Goal: Task Accomplishment & Management: Manage account settings

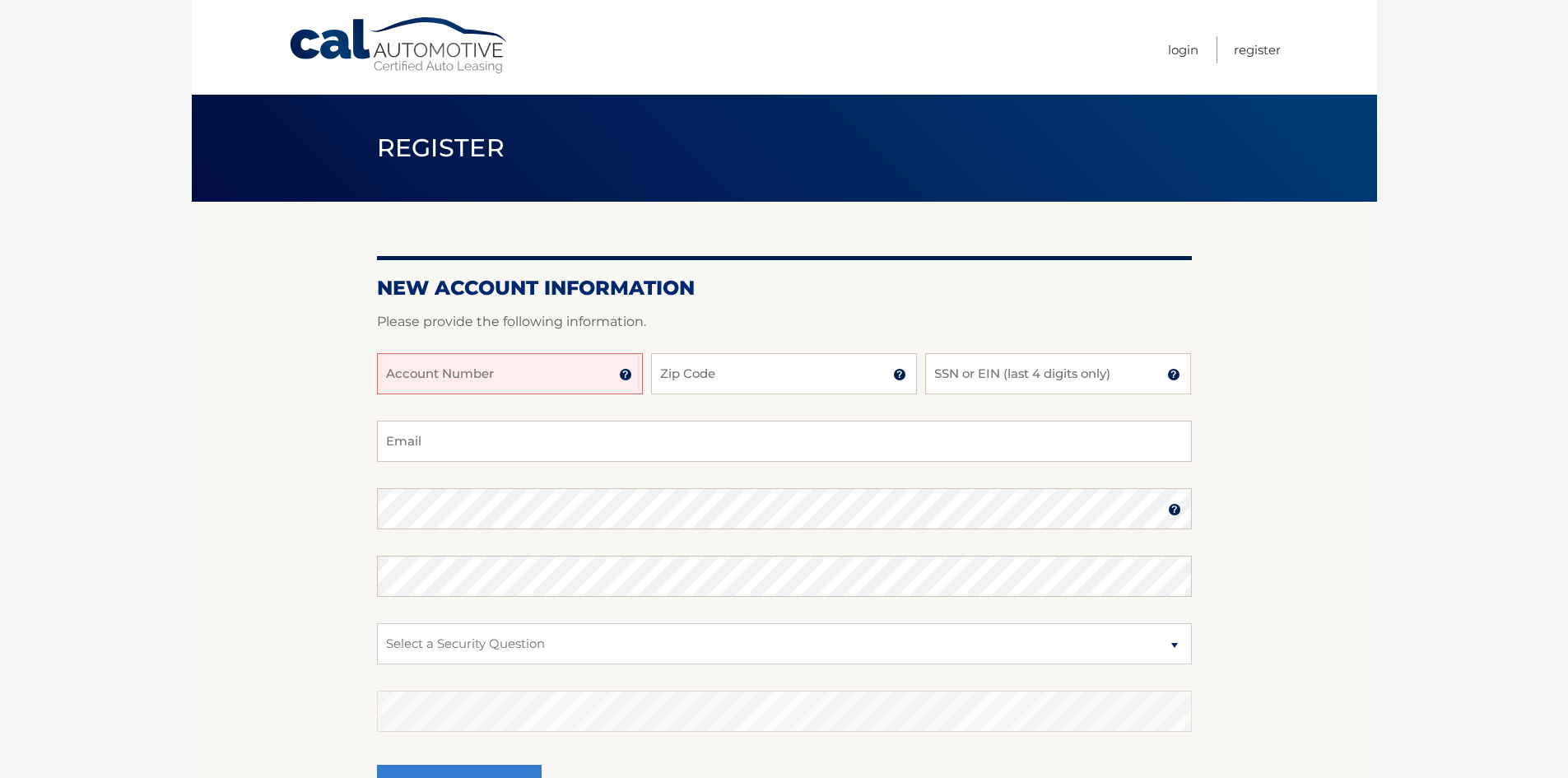
scroll to position [82, 0]
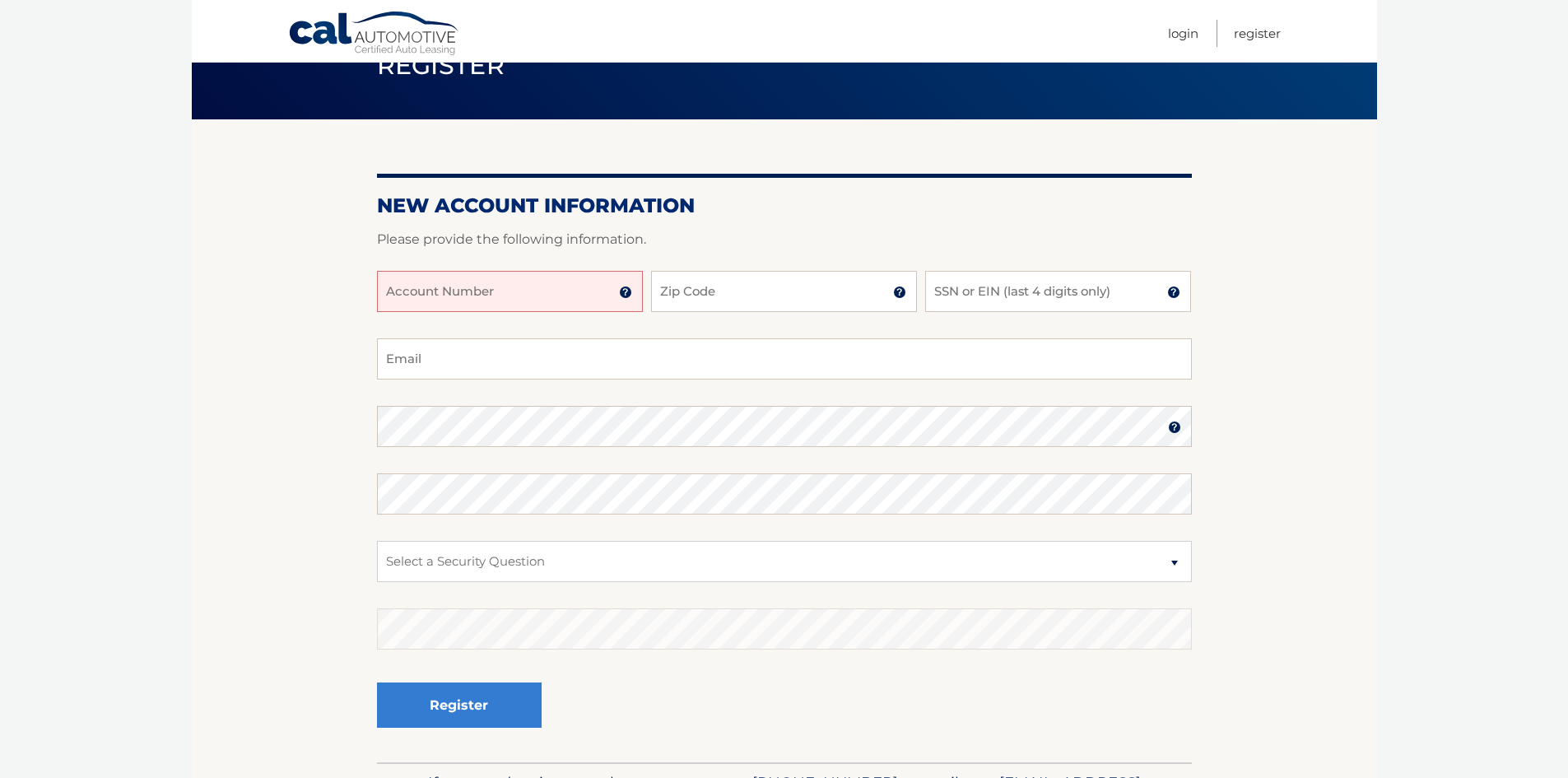
click at [485, 293] on input "Account Number" at bounding box center [510, 292] width 266 height 41
type input "44455958578"
click at [692, 289] on input "Zip Code" at bounding box center [784, 292] width 266 height 41
type input "1"
type input "84037"
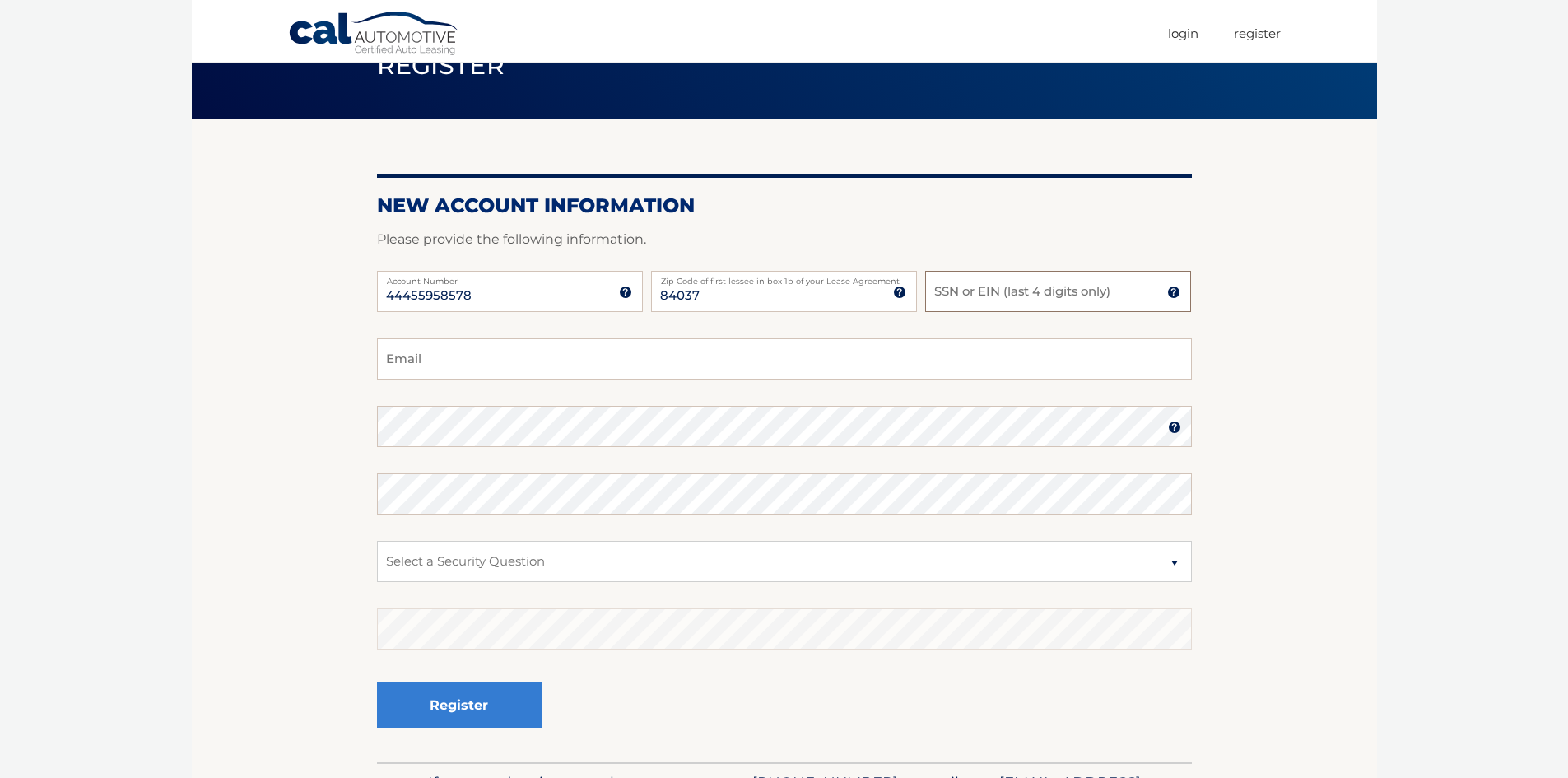
click at [996, 288] on input "SSN or EIN (last 4 digits only)" at bounding box center [1058, 292] width 266 height 41
drag, startPoint x: 977, startPoint y: 292, endPoint x: 804, endPoint y: 307, distance: 173.6
click at [804, 307] on div "44455958578 Account Number 11 digit account number provided on your coupon book…" at bounding box center [784, 305] width 814 height 67
type input "0176"
click at [532, 344] on input "Email" at bounding box center [784, 359] width 814 height 41
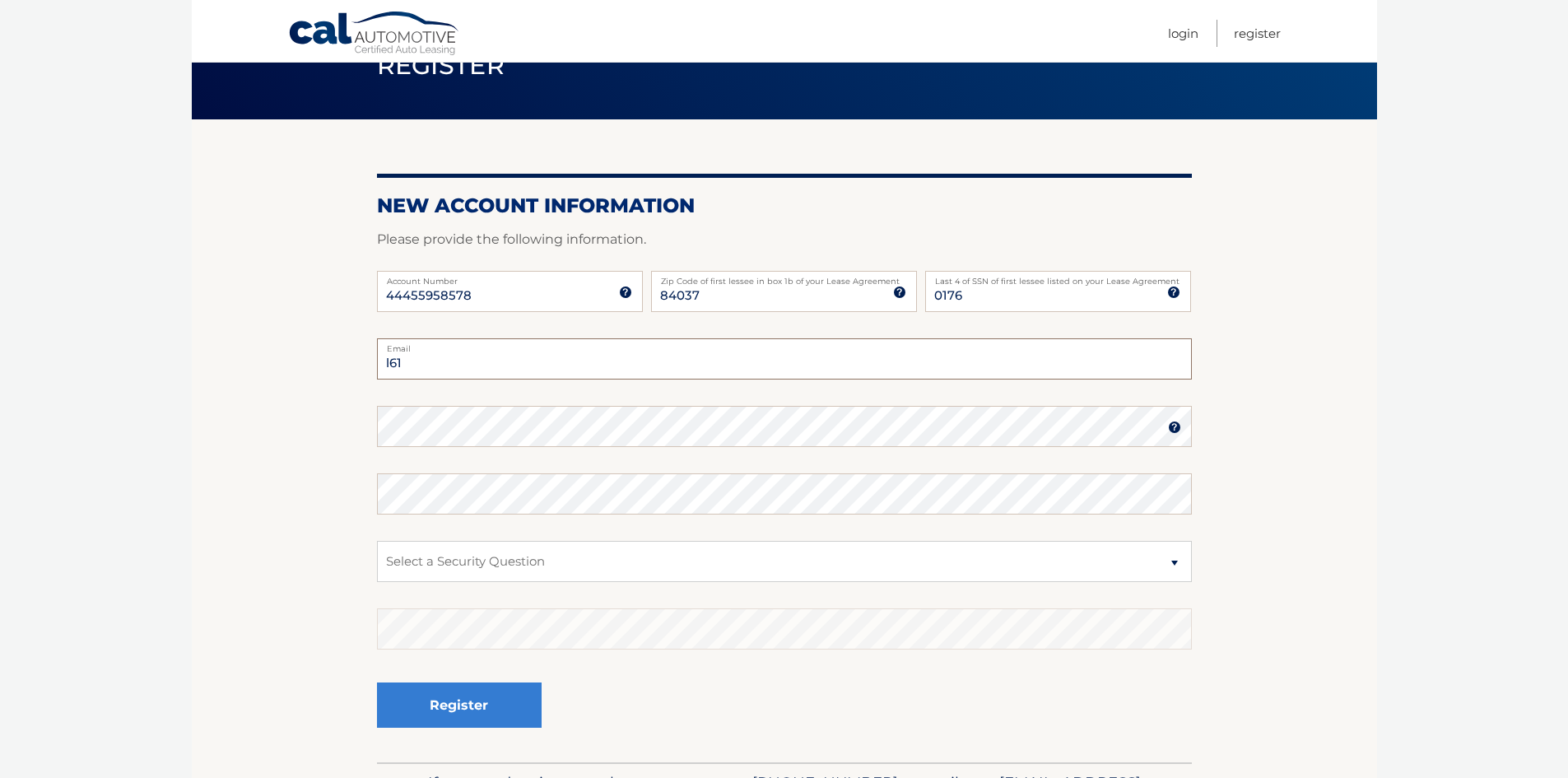
type input "l61flynn@yahoo.com"
click at [1173, 557] on select "Select a Security Question What was the name of your elementary school? What is…" at bounding box center [784, 561] width 814 height 41
select select "2"
click at [377, 541] on select "Select a Security Question What was the name of your elementary school? What is…" at bounding box center [784, 561] width 814 height 41
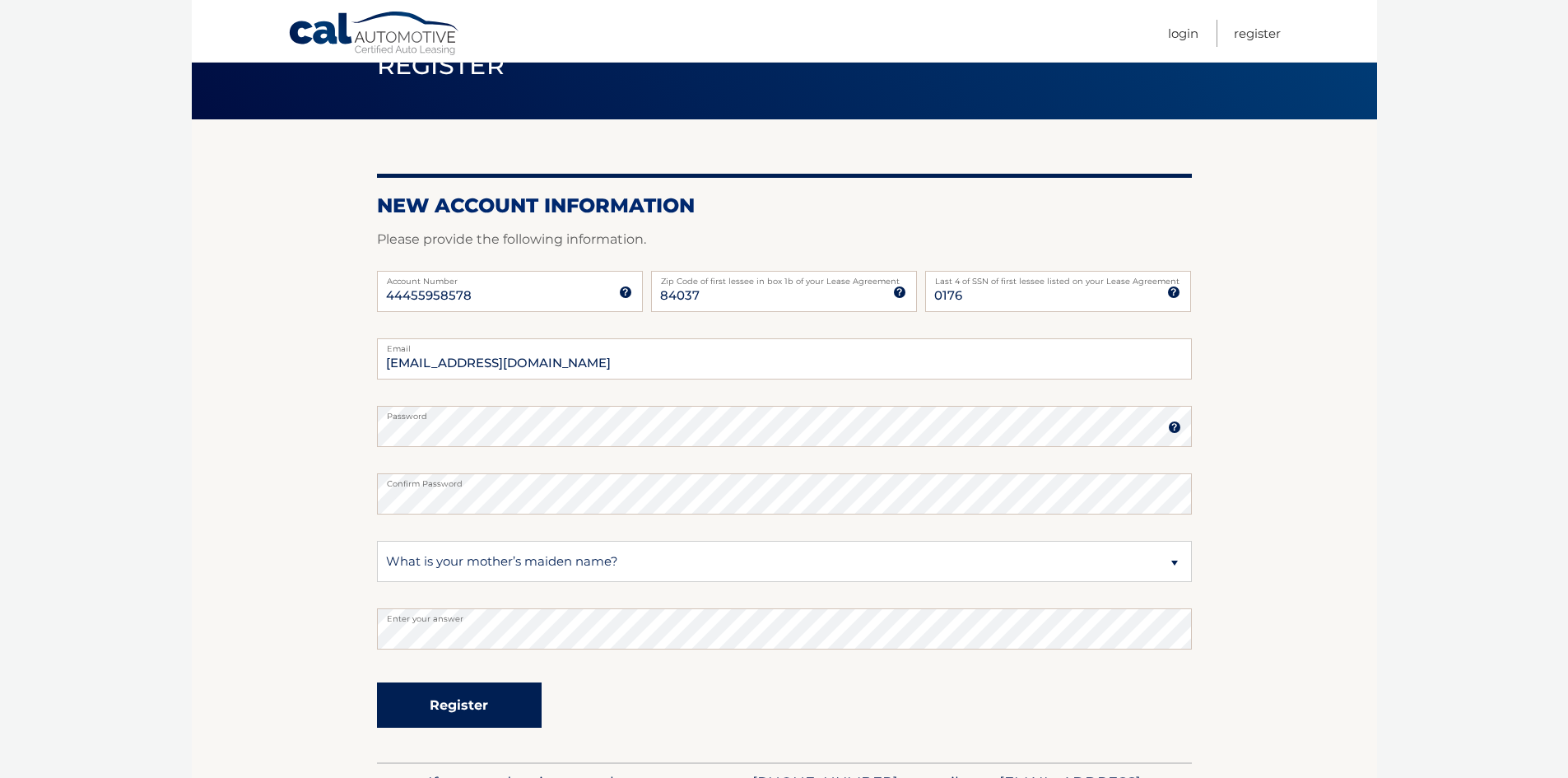
click at [471, 710] on button "Register" at bounding box center [459, 705] width 165 height 45
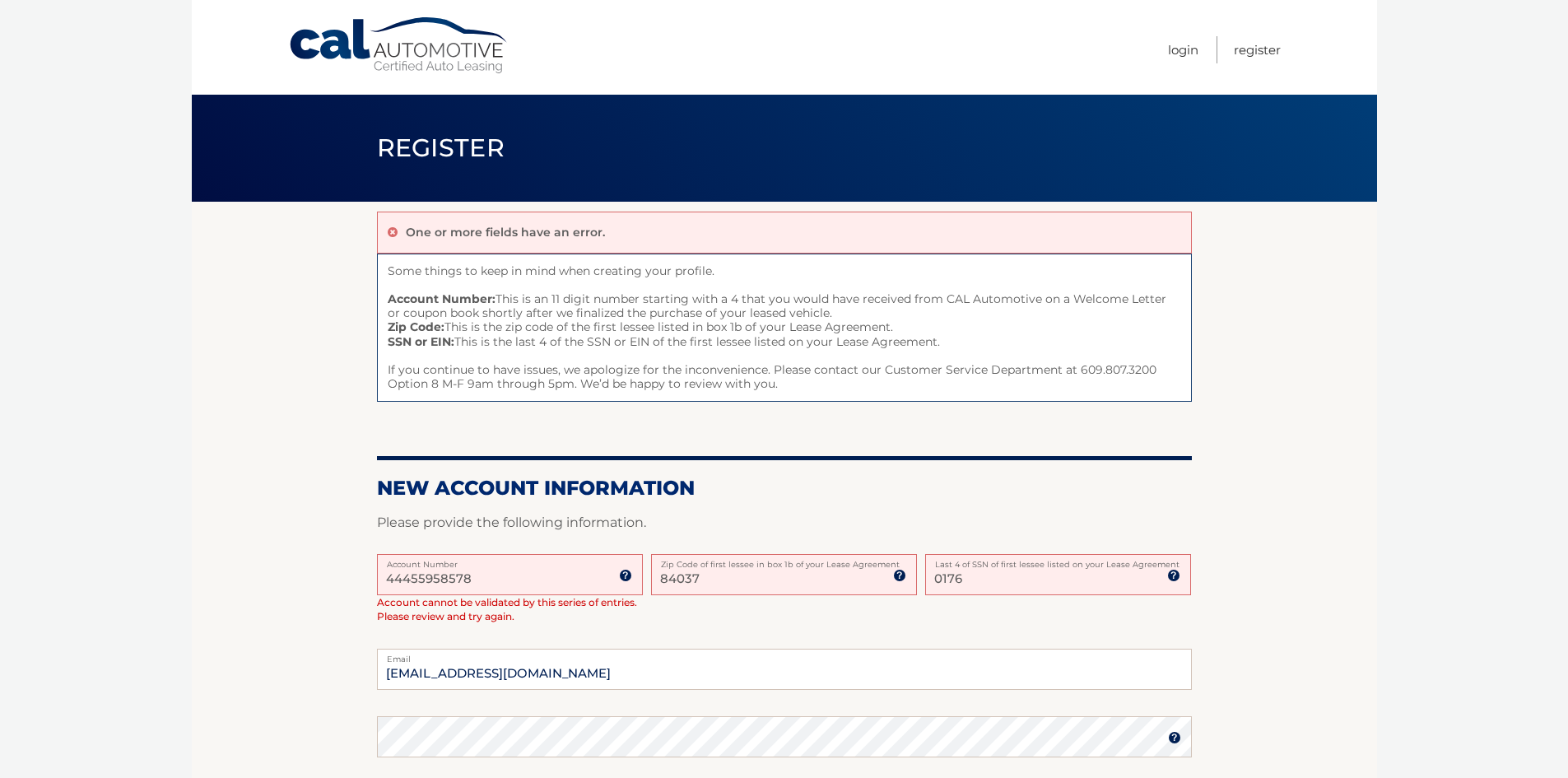
click at [409, 581] on input "44455958578" at bounding box center [510, 575] width 266 height 41
drag, startPoint x: 385, startPoint y: 576, endPoint x: 501, endPoint y: 569, distance: 116.2
click at [501, 569] on input "44455958578" at bounding box center [510, 575] width 266 height 41
type input "44455958578"
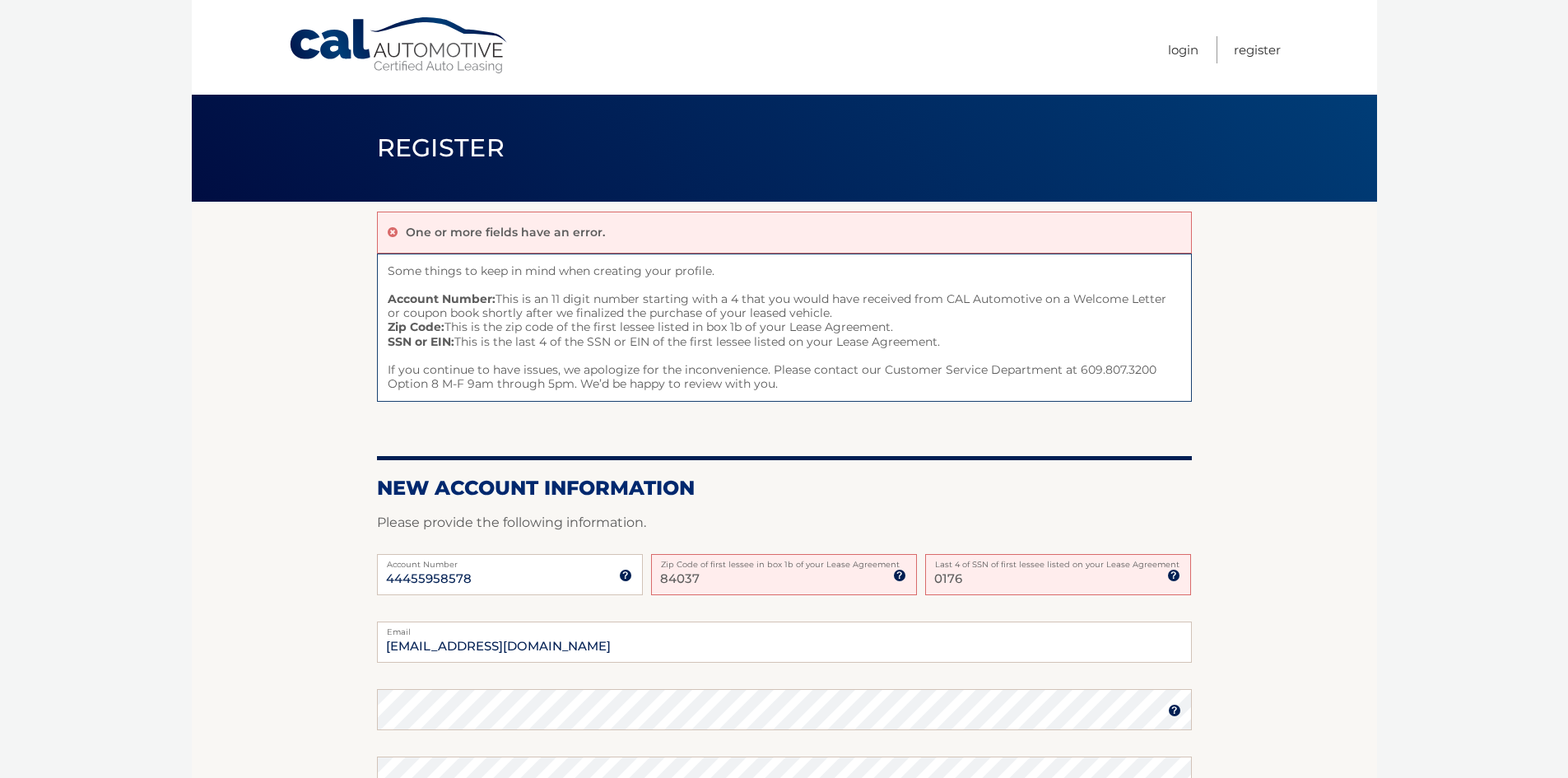
drag, startPoint x: 724, startPoint y: 577, endPoint x: 620, endPoint y: 592, distance: 105.1
click at [620, 592] on div "44455958578 Account Number 11 digit account number provided on your coupon book…" at bounding box center [784, 588] width 814 height 67
click at [1058, 605] on div "44455958578 Account Number 11 digit account number provided on your coupon book…" at bounding box center [784, 588] width 814 height 67
click at [903, 577] on img at bounding box center [900, 576] width 13 height 13
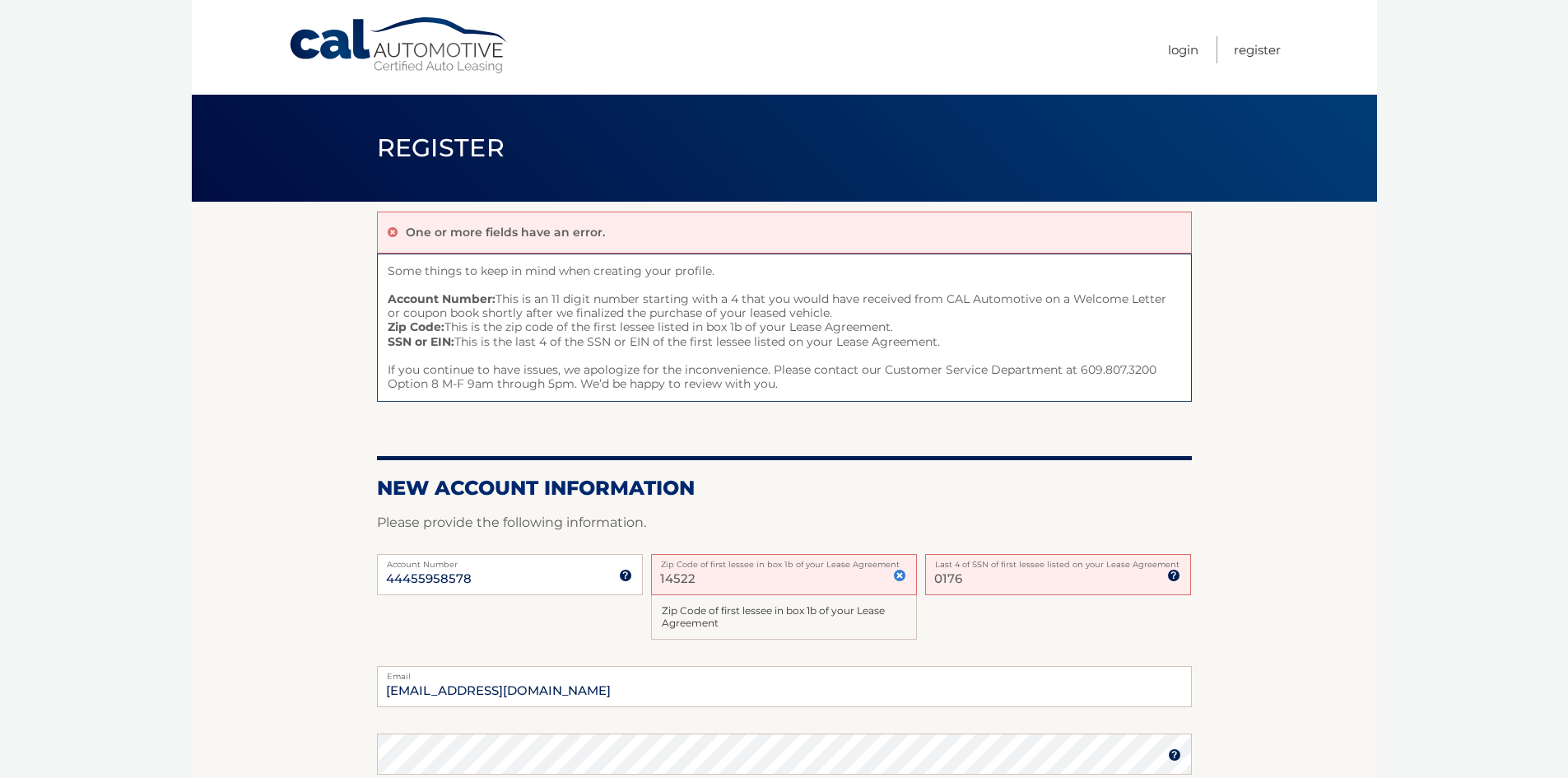
drag, startPoint x: 712, startPoint y: 577, endPoint x: 606, endPoint y: 583, distance: 106.2
click at [606, 583] on div "44455958578 Account Number 11 digit account number provided on your coupon book…" at bounding box center [784, 610] width 814 height 112
type input "84037"
click at [1004, 590] on input "0176" at bounding box center [1058, 575] width 266 height 41
click at [966, 585] on input "0176" at bounding box center [1058, 575] width 266 height 41
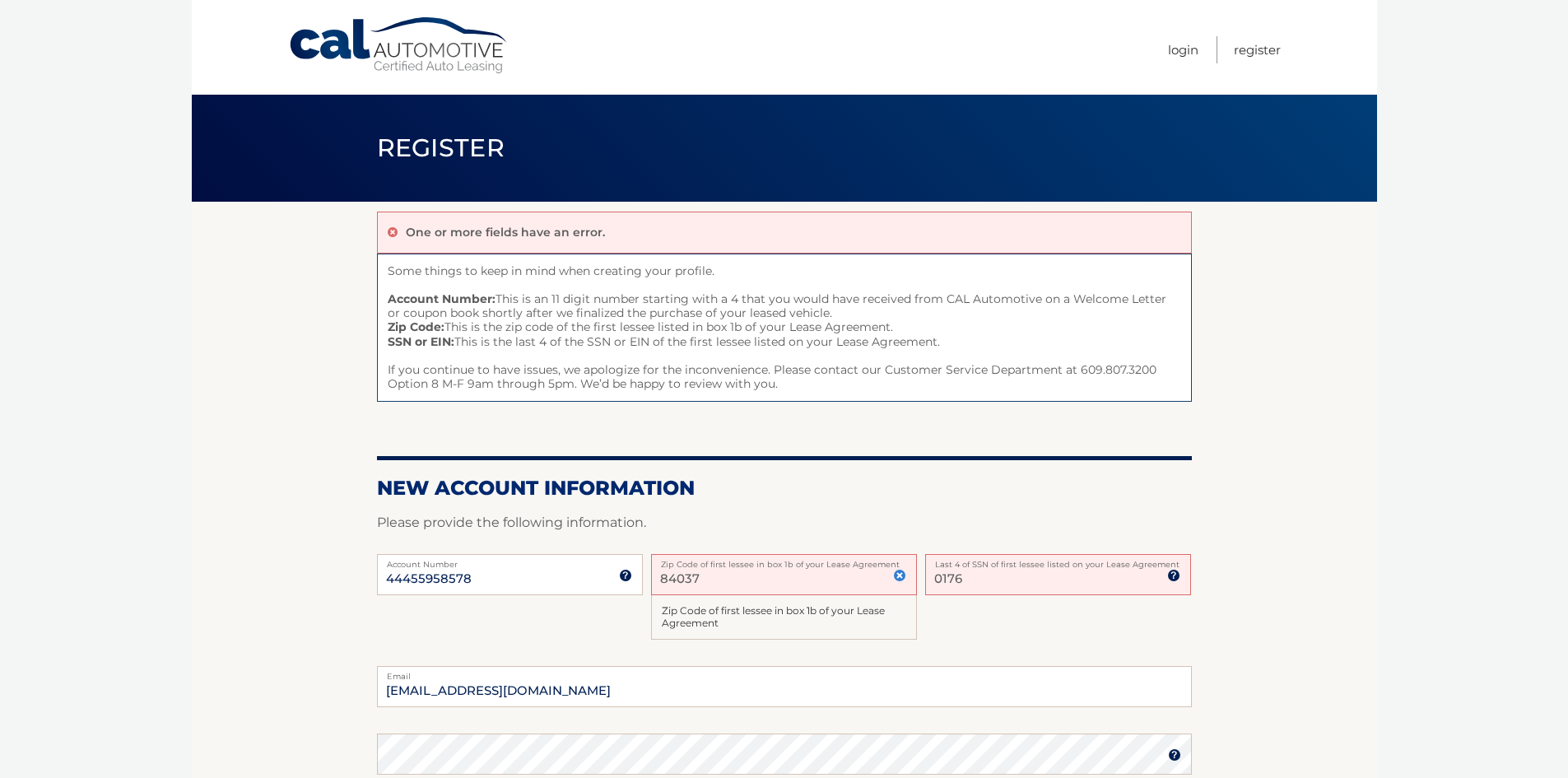
drag, startPoint x: 966, startPoint y: 585, endPoint x: 903, endPoint y: 584, distance: 63.0
click at [903, 584] on div "44455958578 Account Number 11 digit account number provided on your coupon book…" at bounding box center [784, 610] width 814 height 112
click at [980, 609] on div "44455958578 Account Number 11 digit account number provided on your coupon book…" at bounding box center [784, 610] width 814 height 112
drag, startPoint x: 964, startPoint y: 576, endPoint x: 855, endPoint y: 577, distance: 109.0
click at [855, 577] on div "44455958578 Account Number 11 digit account number provided on your coupon book…" at bounding box center [784, 610] width 814 height 112
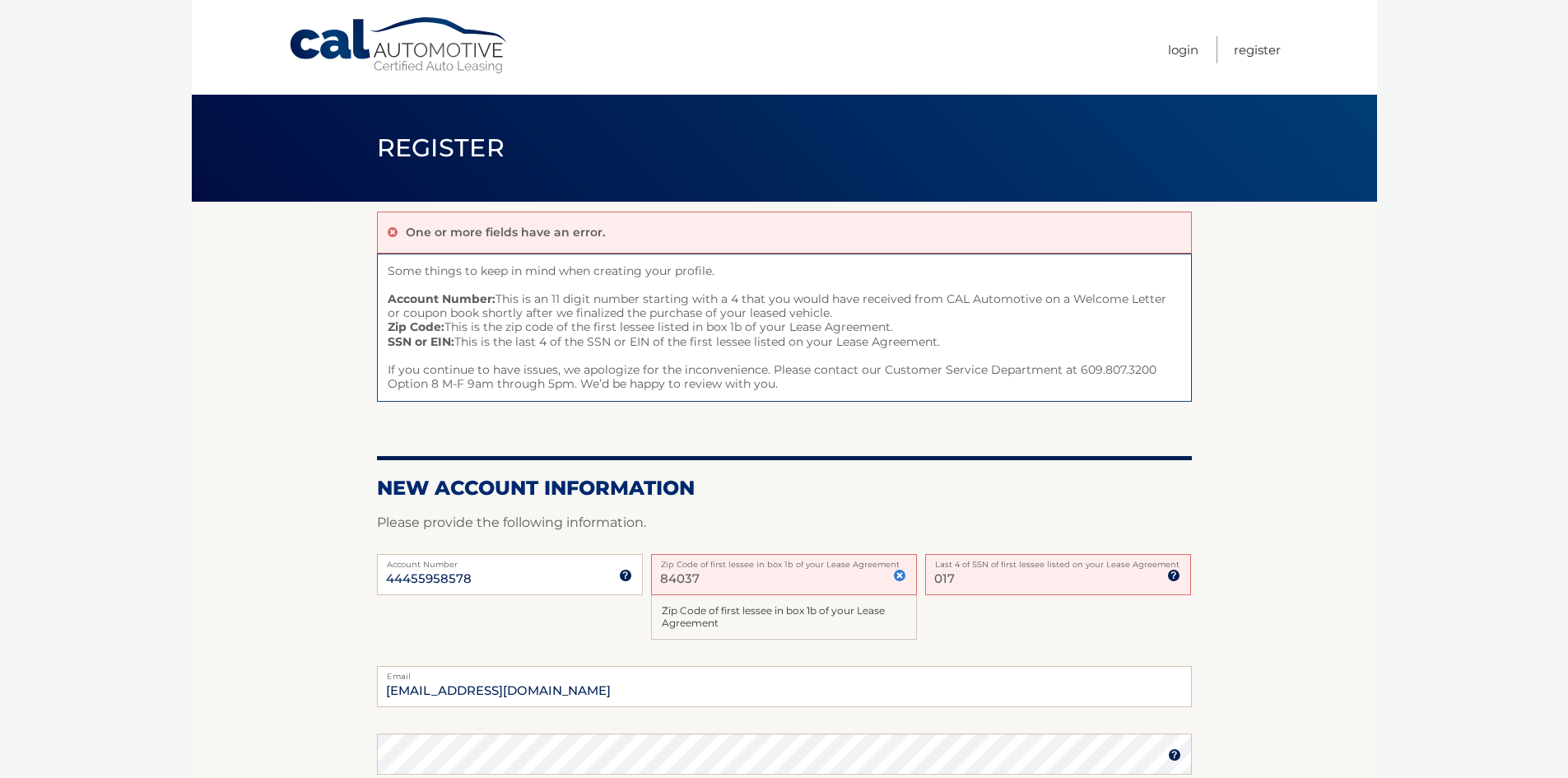
type input "0176"
click at [763, 656] on div "44455958578 Account Number 11 digit account number provided on your coupon book…" at bounding box center [784, 610] width 814 height 112
click at [1060, 612] on div "44455958578 Account Number 11 digit account number provided on your coupon book…" at bounding box center [784, 610] width 814 height 112
drag, startPoint x: 707, startPoint y: 581, endPoint x: 614, endPoint y: 600, distance: 94.9
click at [607, 597] on div "44455958578 Account Number 11 digit account number provided on your coupon book…" at bounding box center [784, 610] width 814 height 112
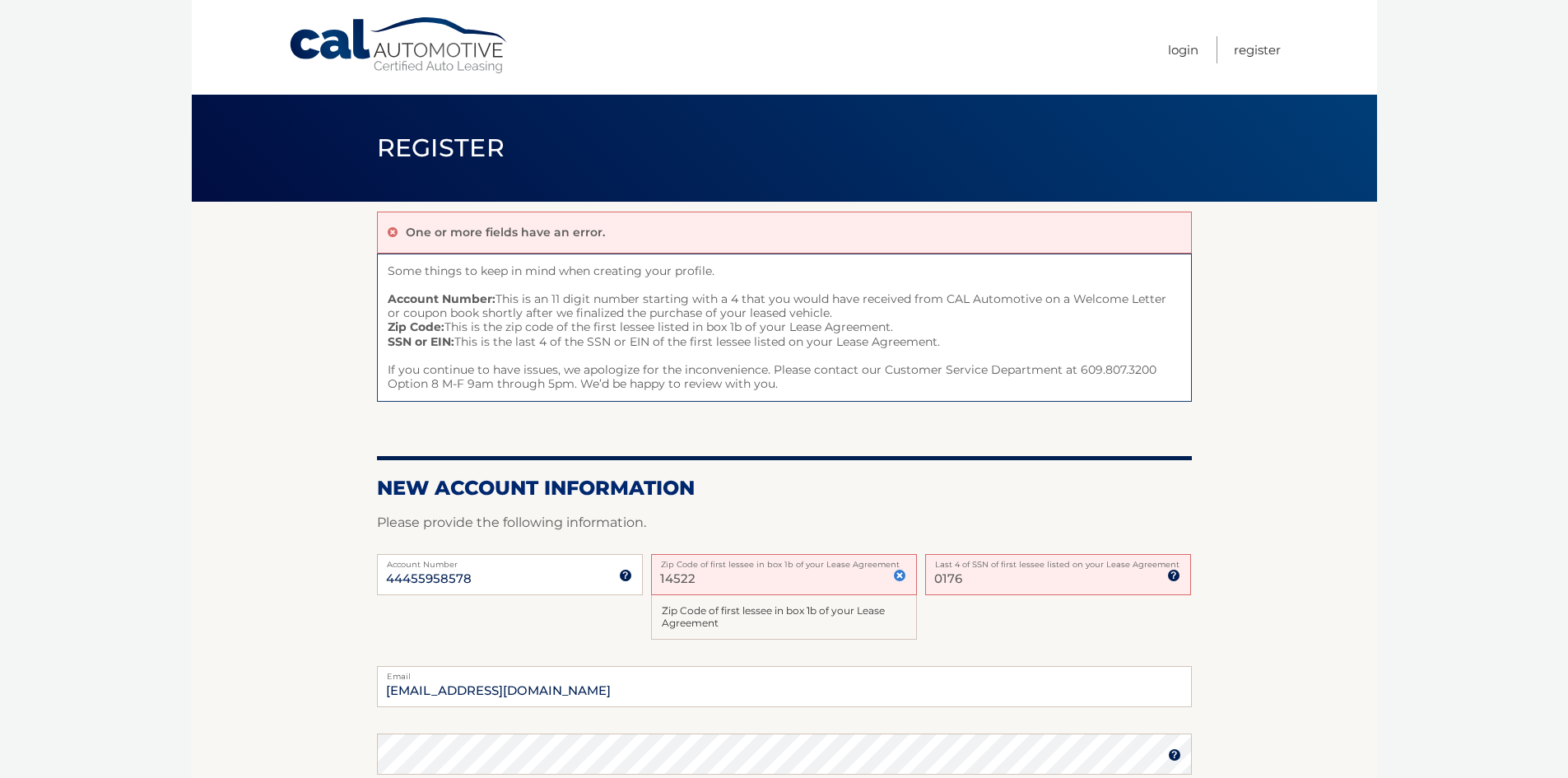
type input "14522"
click at [1001, 616] on div "44455958578 Account Number 11 digit account number provided on your coupon book…" at bounding box center [784, 610] width 814 height 112
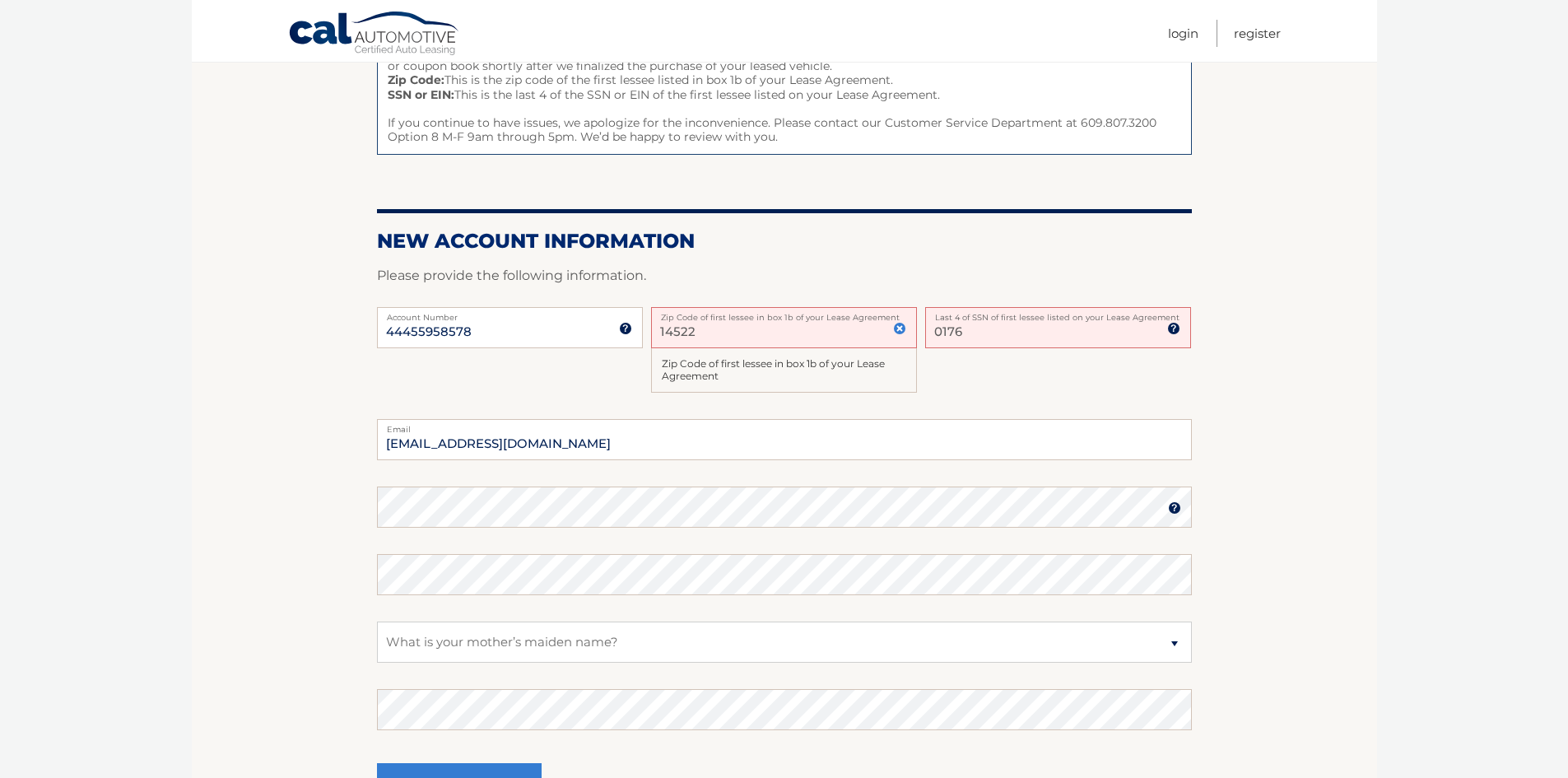
scroll to position [411, 0]
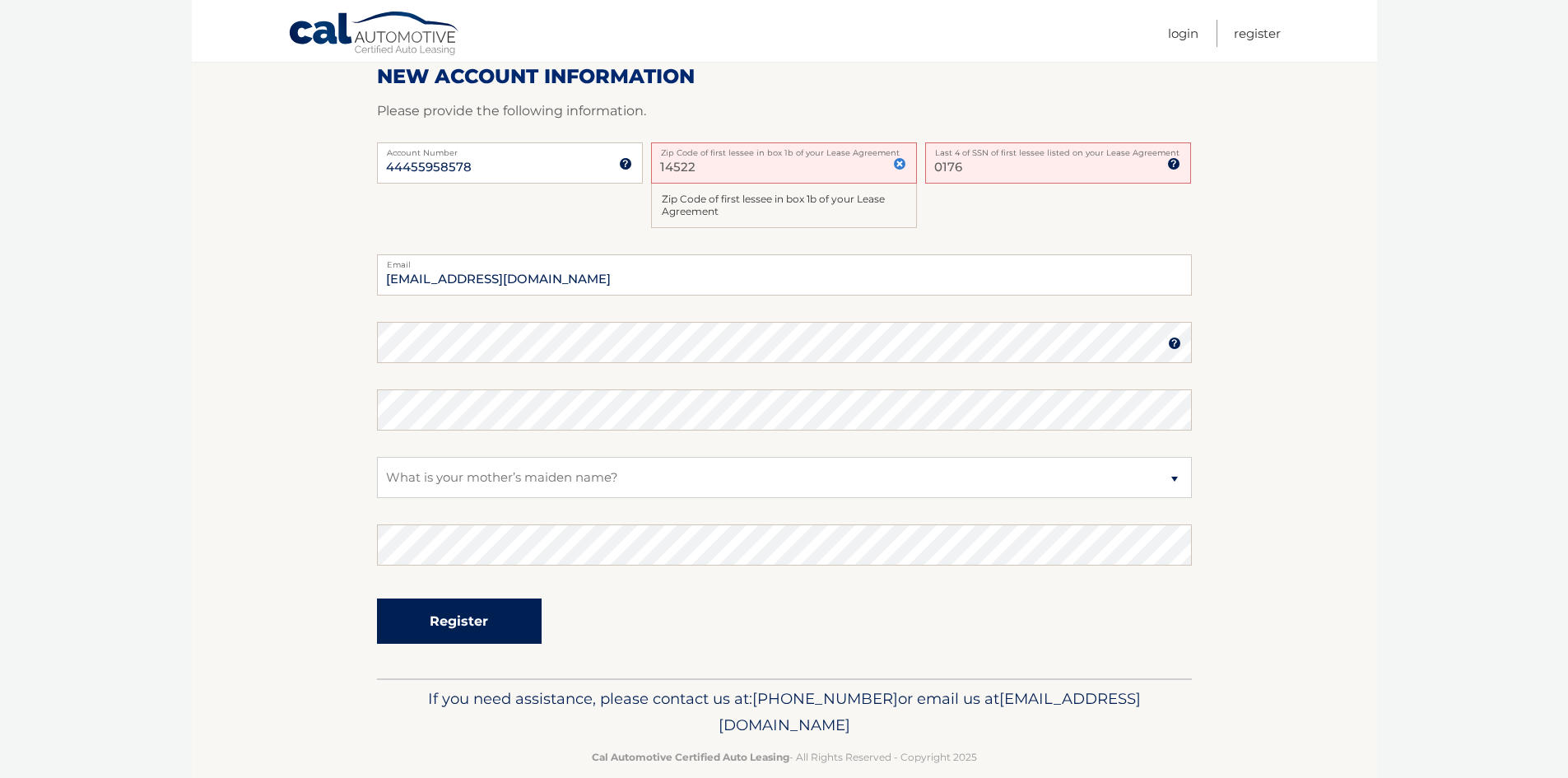
click at [472, 613] on button "Register" at bounding box center [459, 621] width 165 height 45
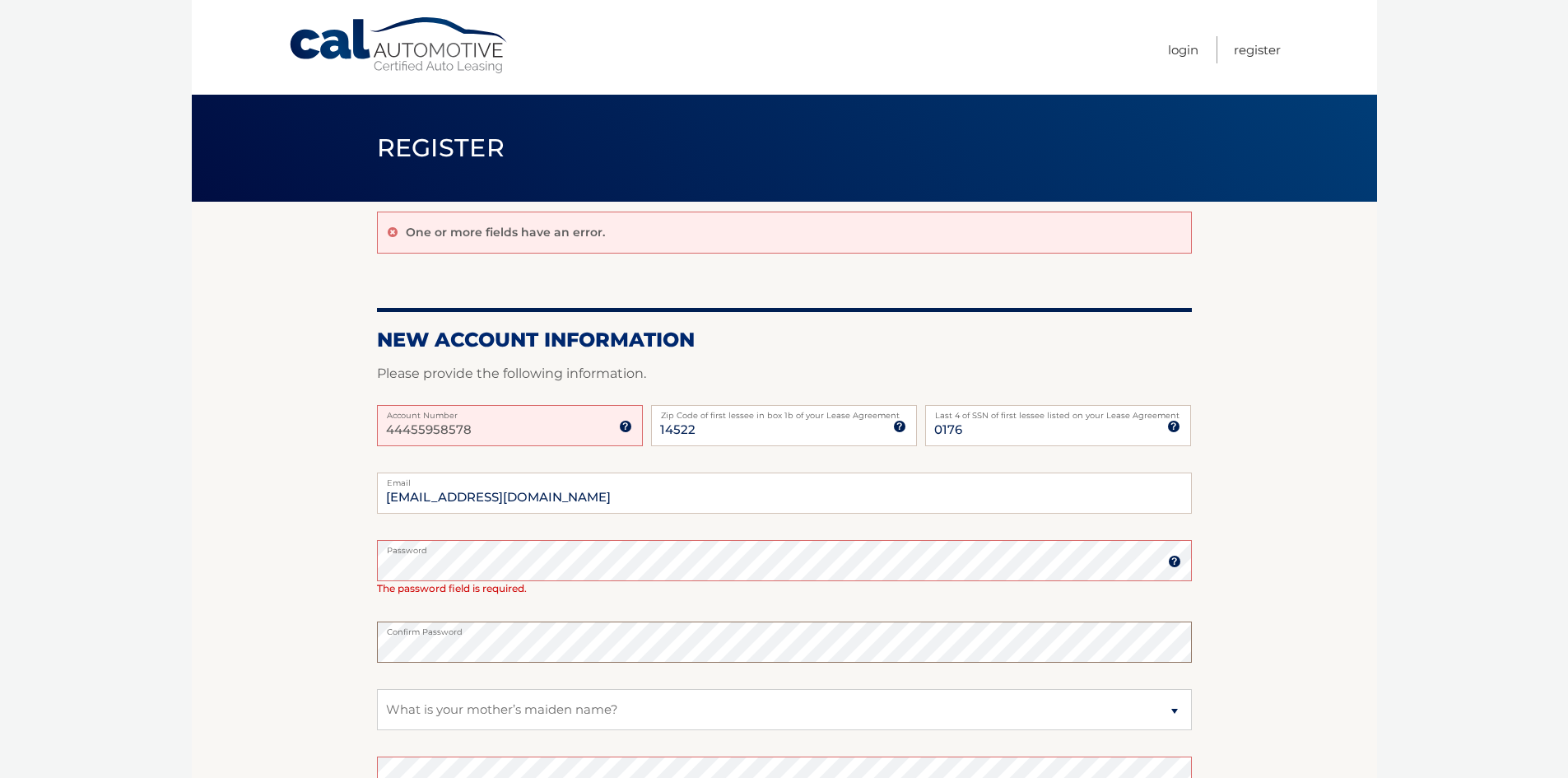
scroll to position [165, 0]
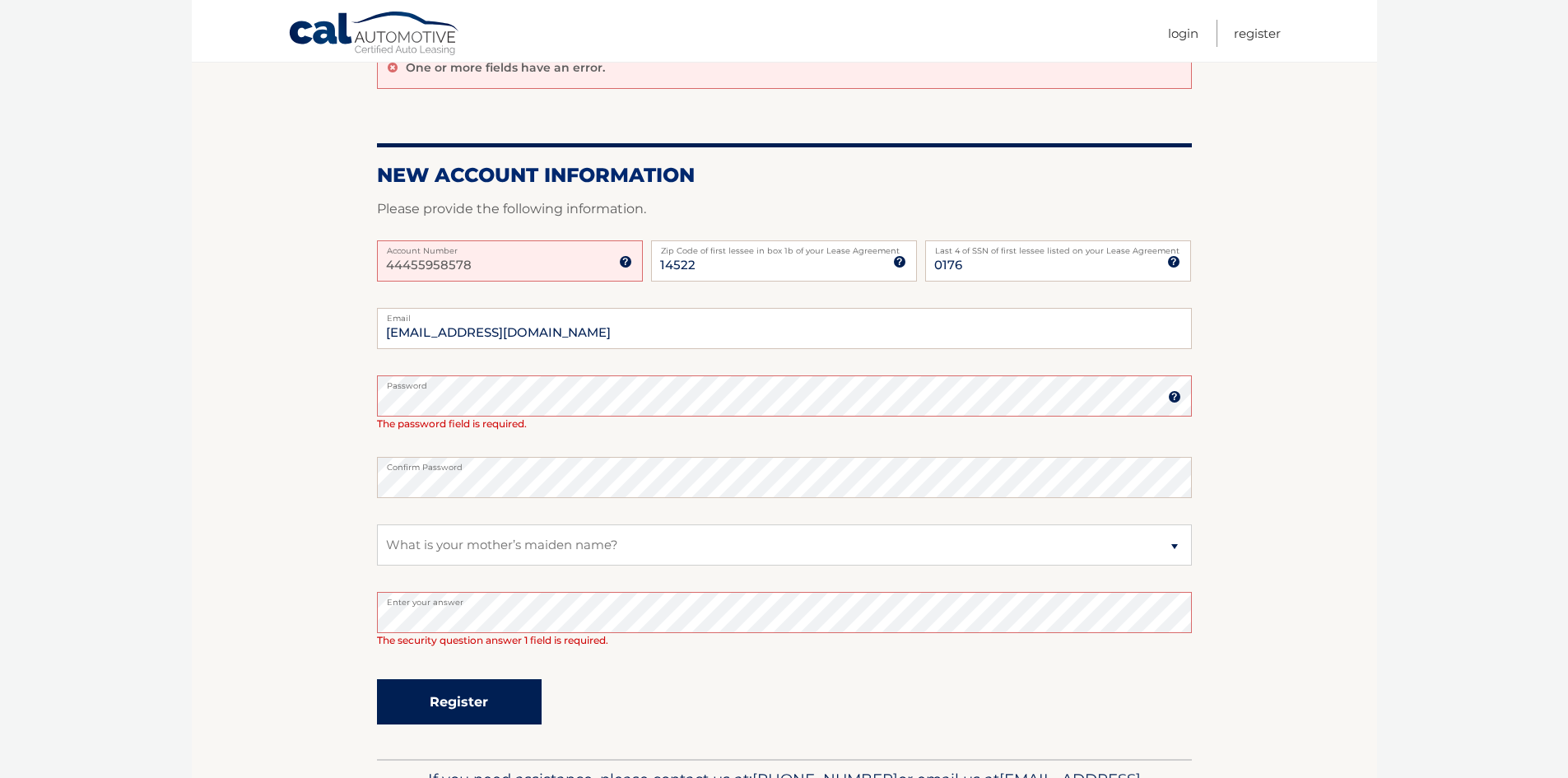
click at [502, 696] on button "Register" at bounding box center [459, 702] width 165 height 45
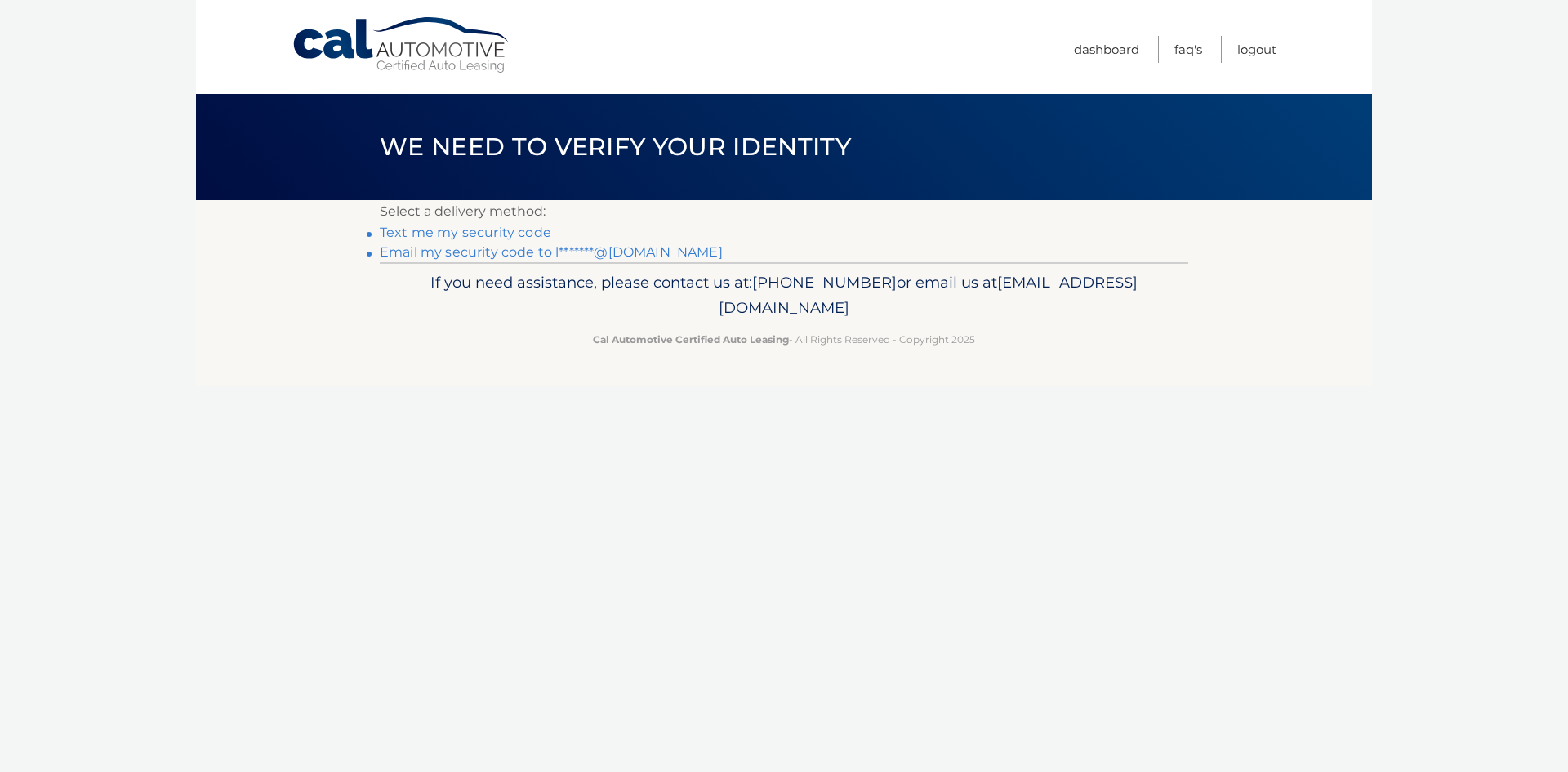
click at [488, 234] on link "Text me my security code" at bounding box center [465, 233] width 171 height 16
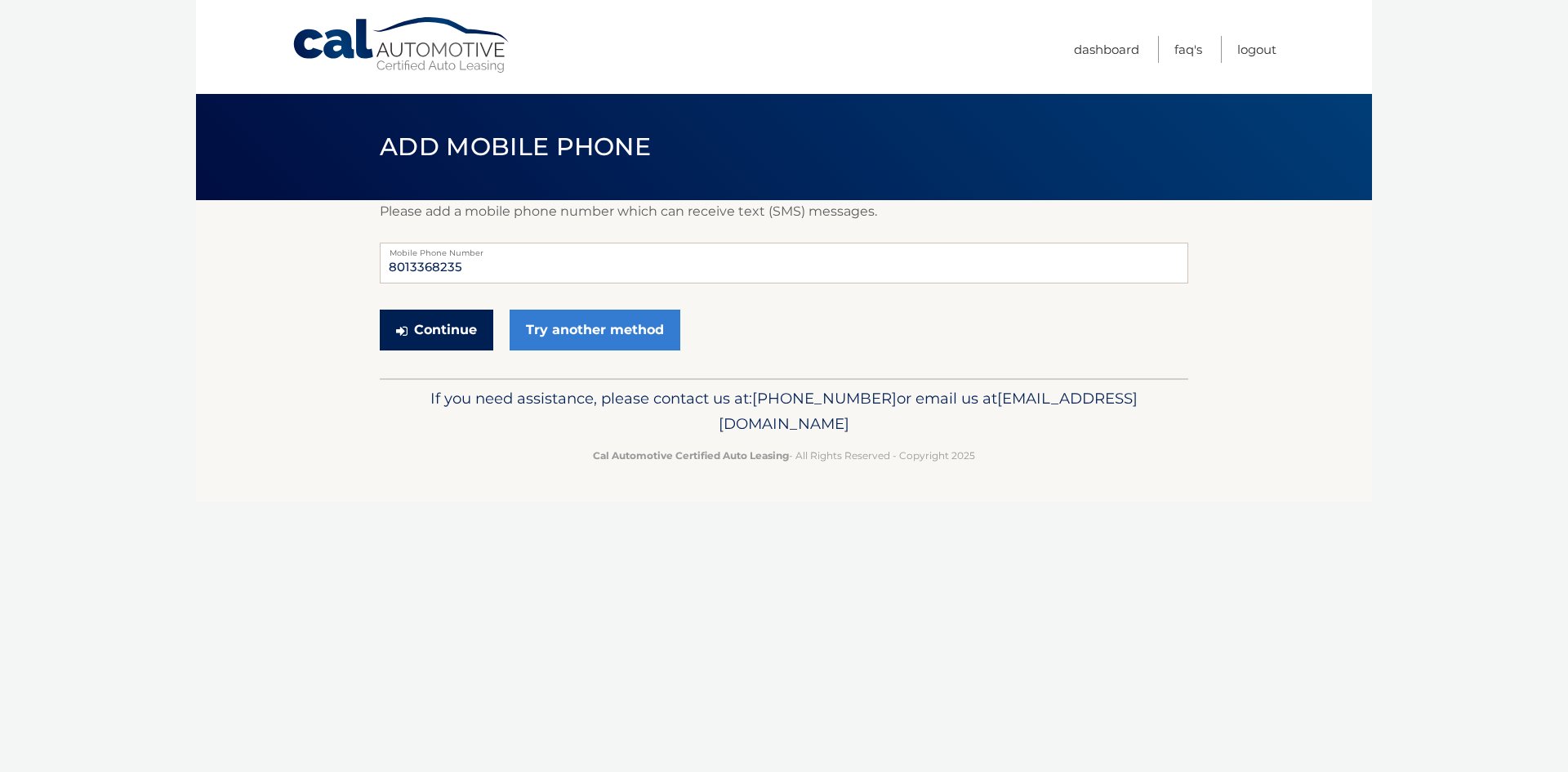
click at [439, 323] on button "Continue" at bounding box center [436, 330] width 113 height 41
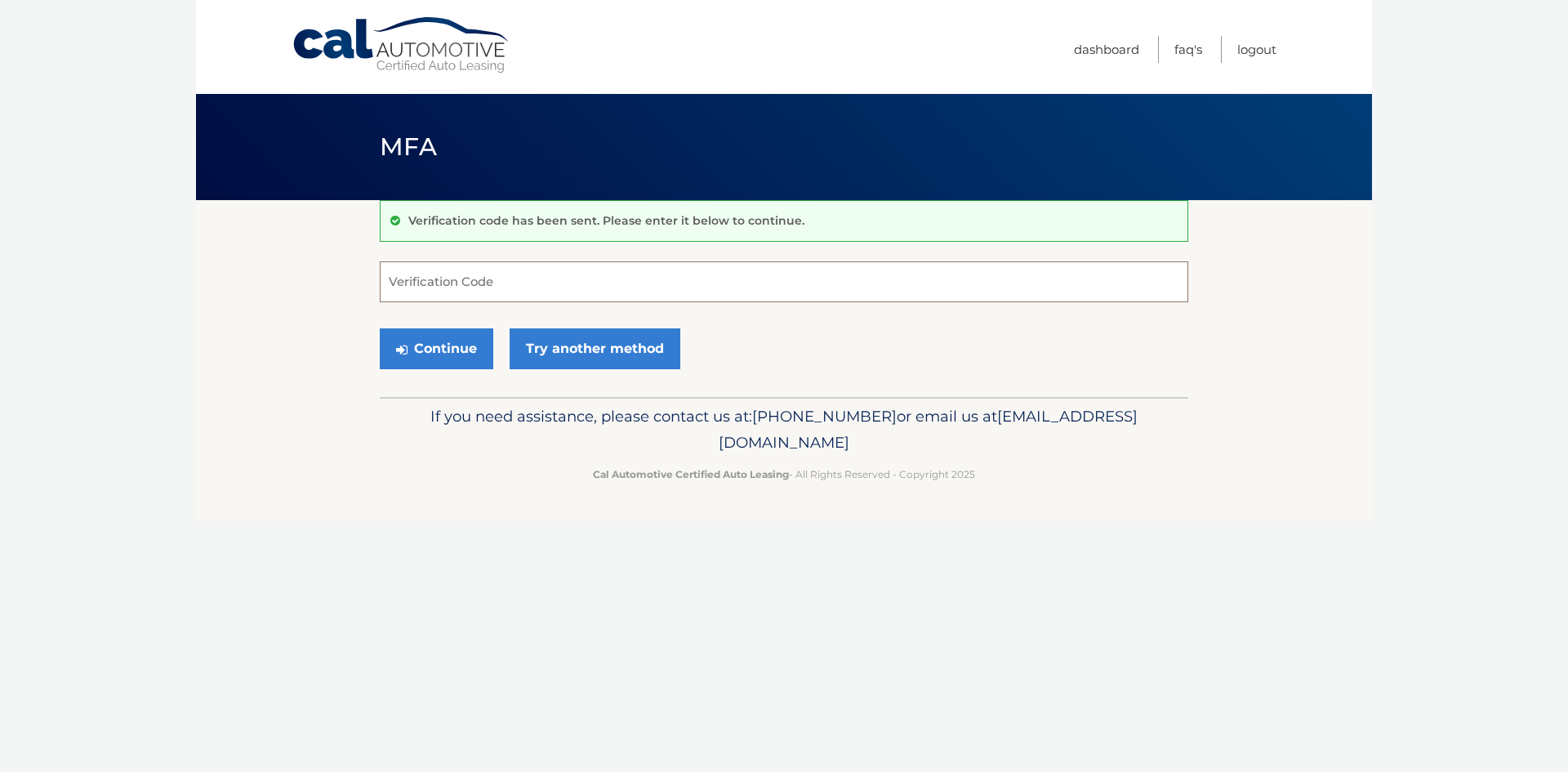
click at [439, 284] on input "Verification Code" at bounding box center [783, 282] width 808 height 41
type input "978827"
click at [432, 342] on button "Continue" at bounding box center [436, 349] width 113 height 41
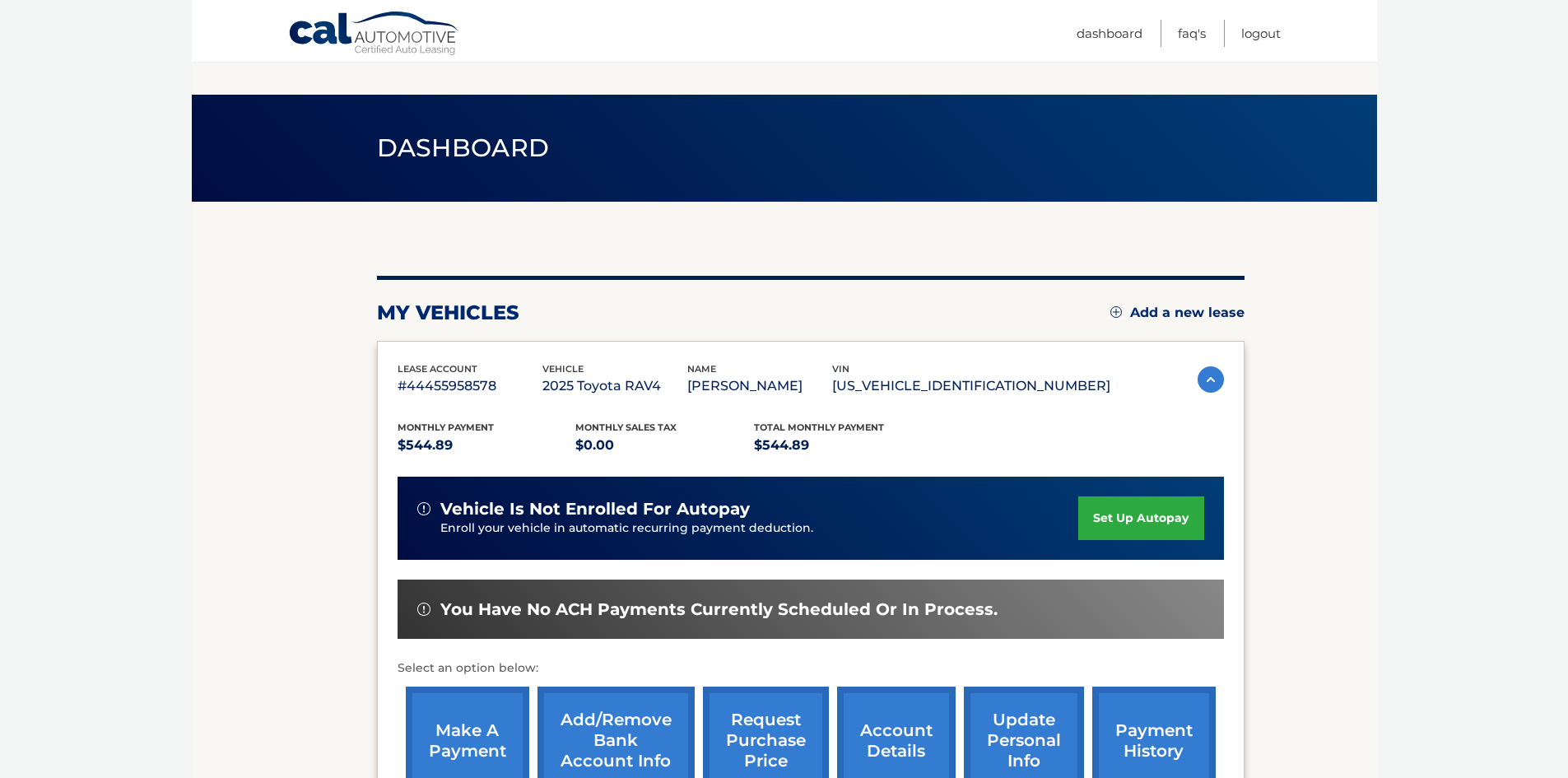
scroll to position [82, 0]
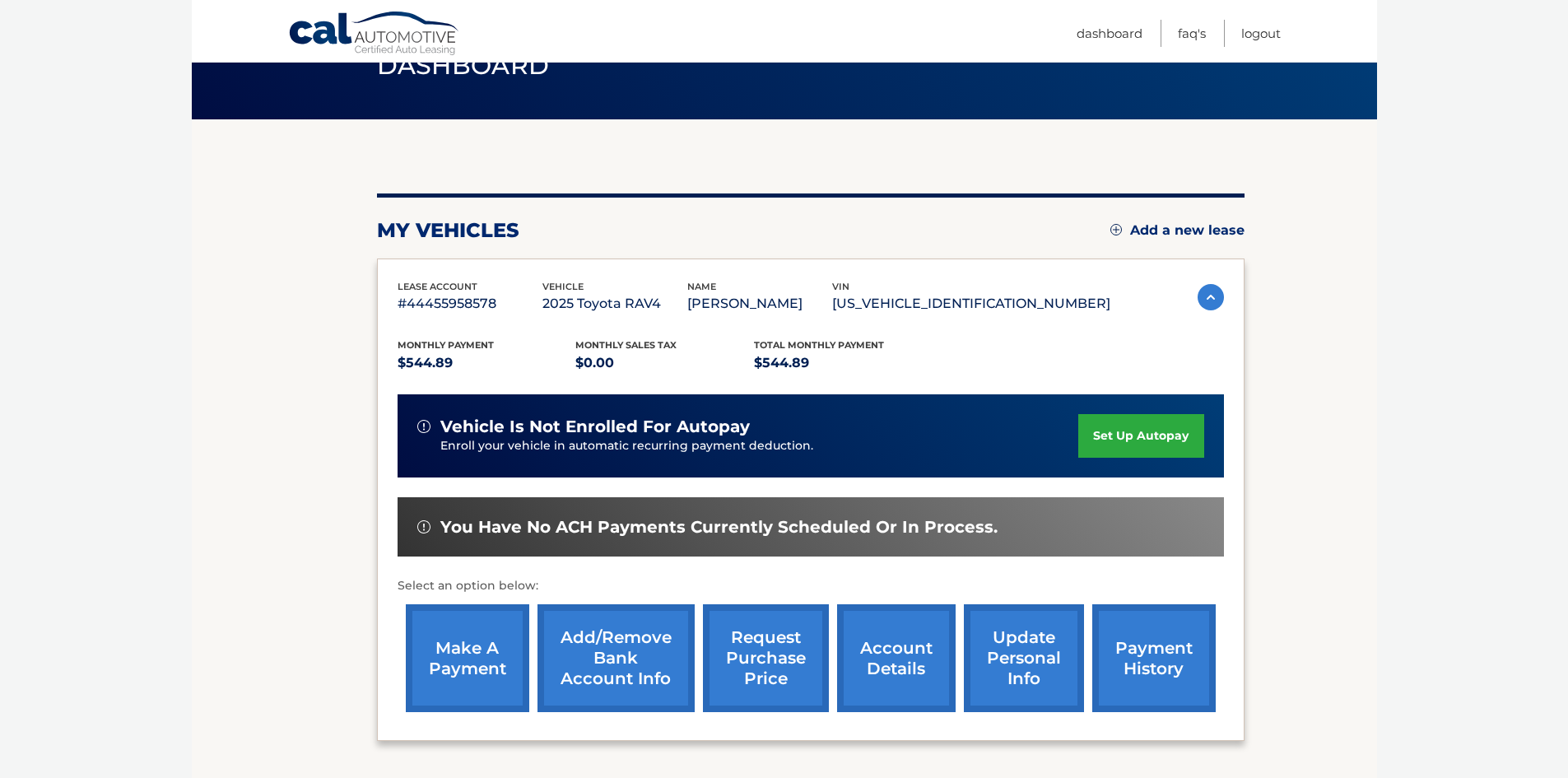
click at [1117, 435] on link "set up autopay" at bounding box center [1140, 436] width 125 height 44
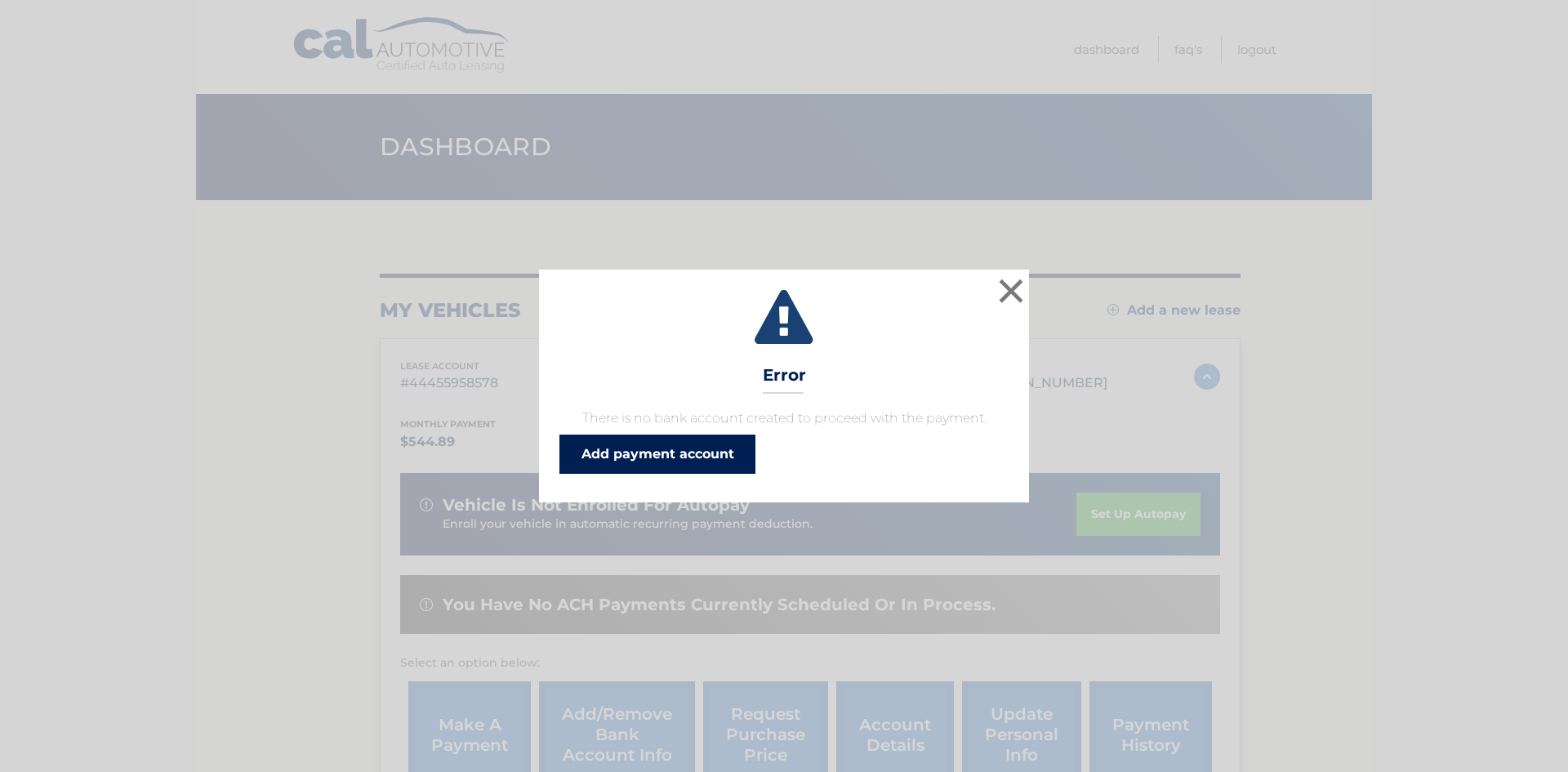
click at [673, 456] on link "Add payment account" at bounding box center [658, 454] width 196 height 39
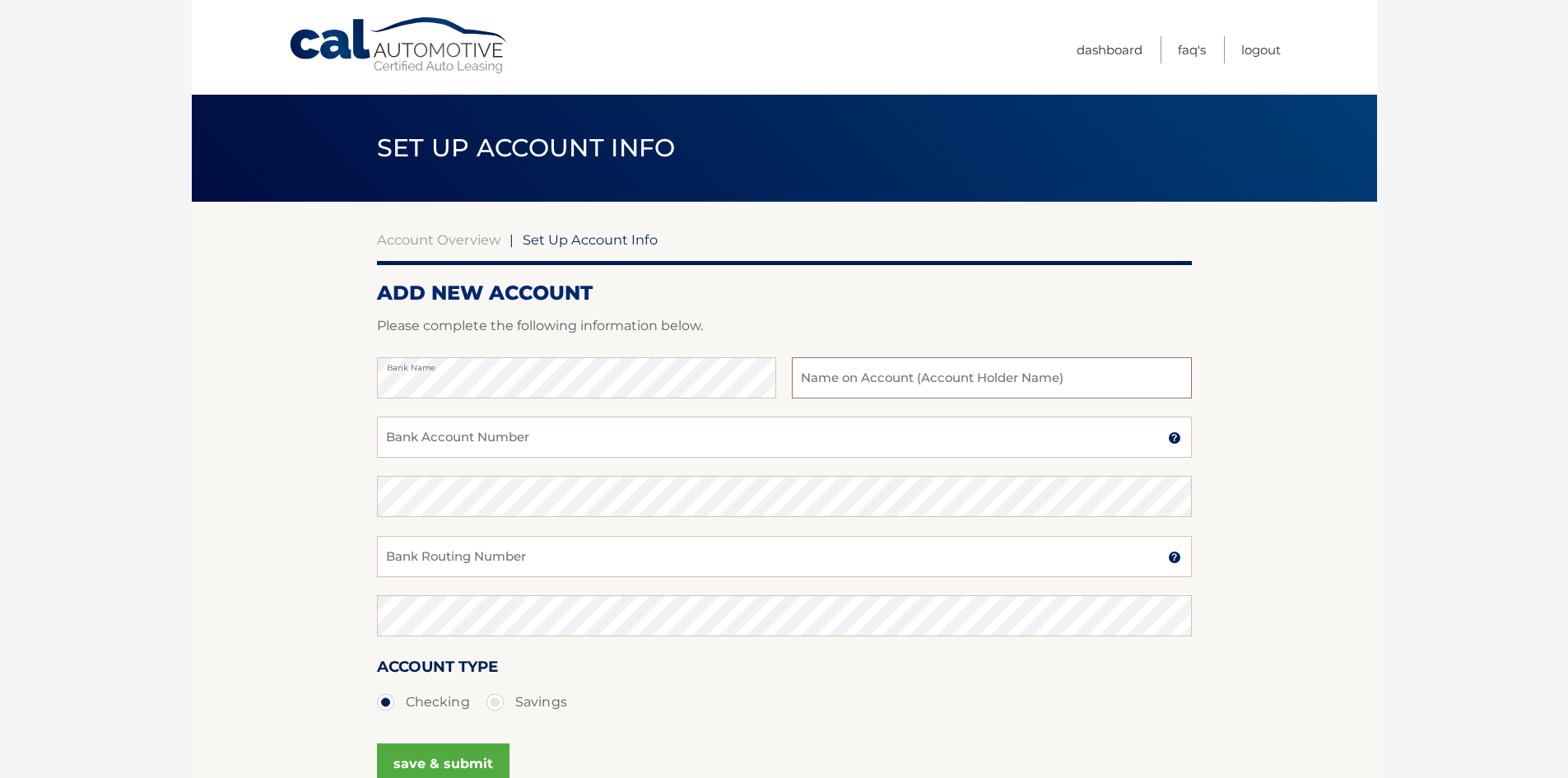
click at [815, 377] on input "text" at bounding box center [992, 378] width 399 height 41
type input "[PERSON_NAME]"
click at [614, 441] on input "Bank Account Number" at bounding box center [784, 437] width 814 height 41
type input "6743964543"
click at [575, 558] on input "Bank Routing Number" at bounding box center [784, 557] width 814 height 41
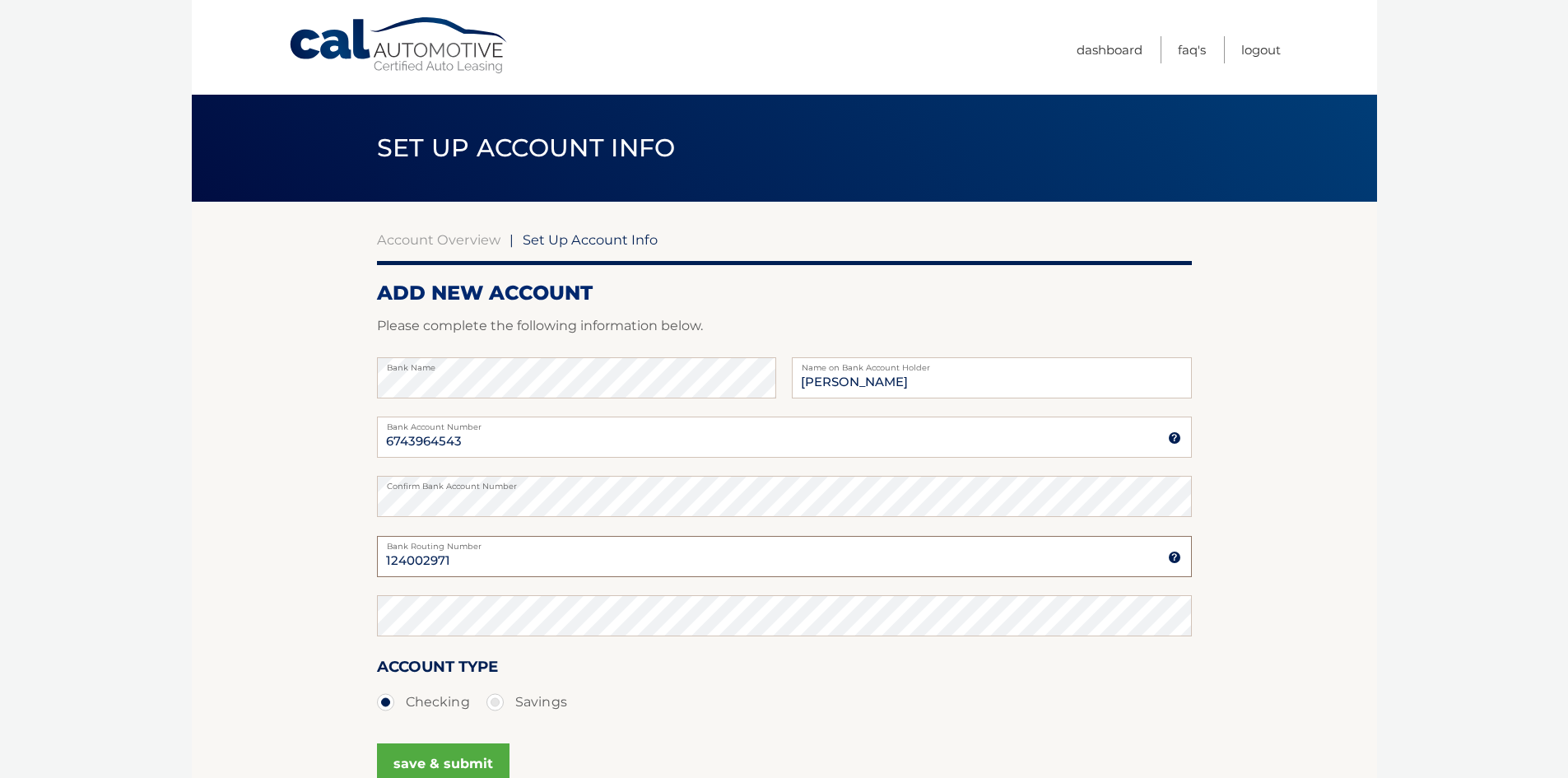
type input "124002971"
click at [496, 699] on label "Savings" at bounding box center [527, 702] width 81 height 33
click at [496, 699] on input "Savings" at bounding box center [501, 699] width 17 height 26
radio input "true"
click at [463, 759] on button "save & submit" at bounding box center [442, 764] width 132 height 41
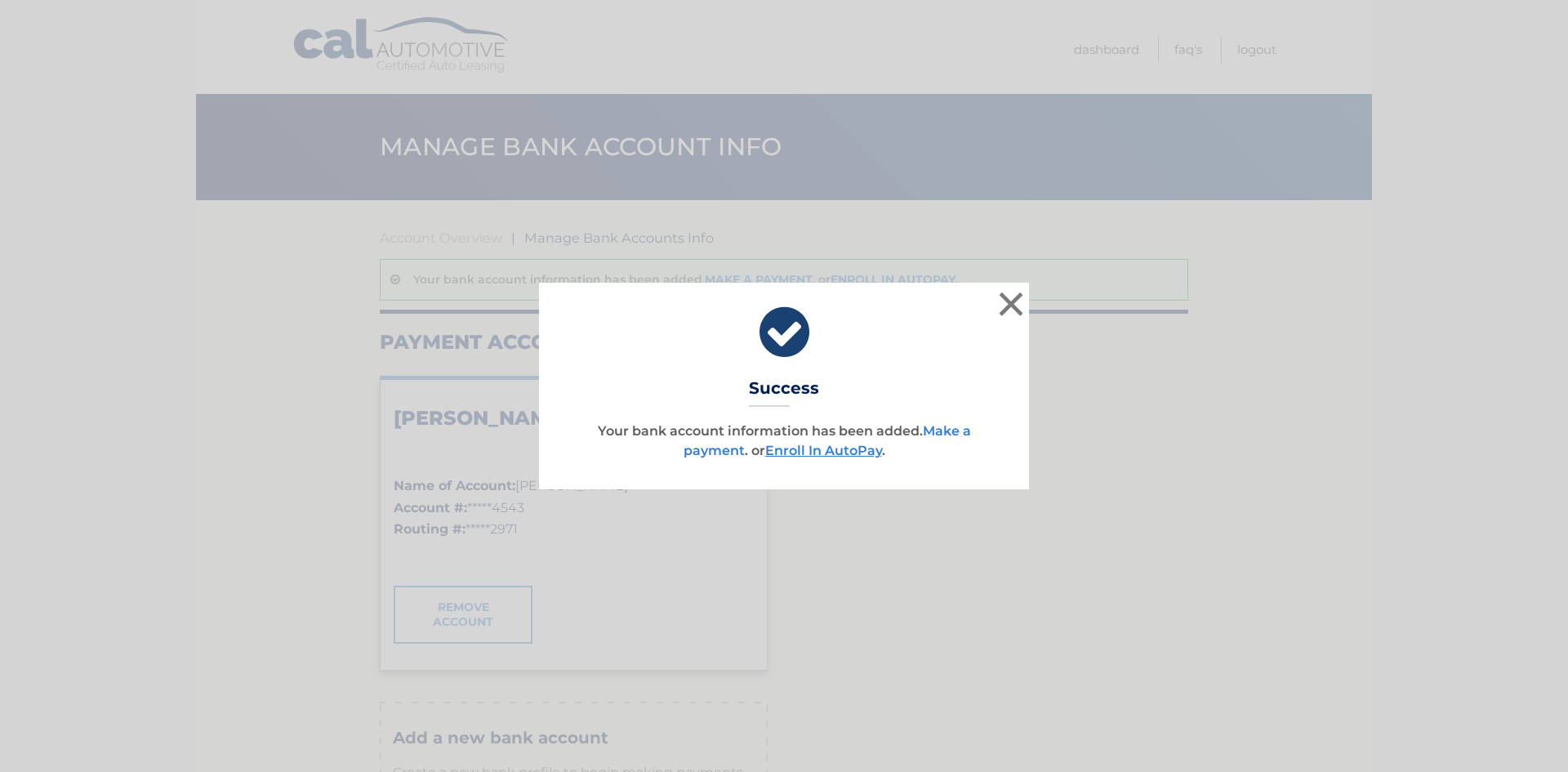
click at [715, 453] on link "Make a payment" at bounding box center [827, 441] width 287 height 35
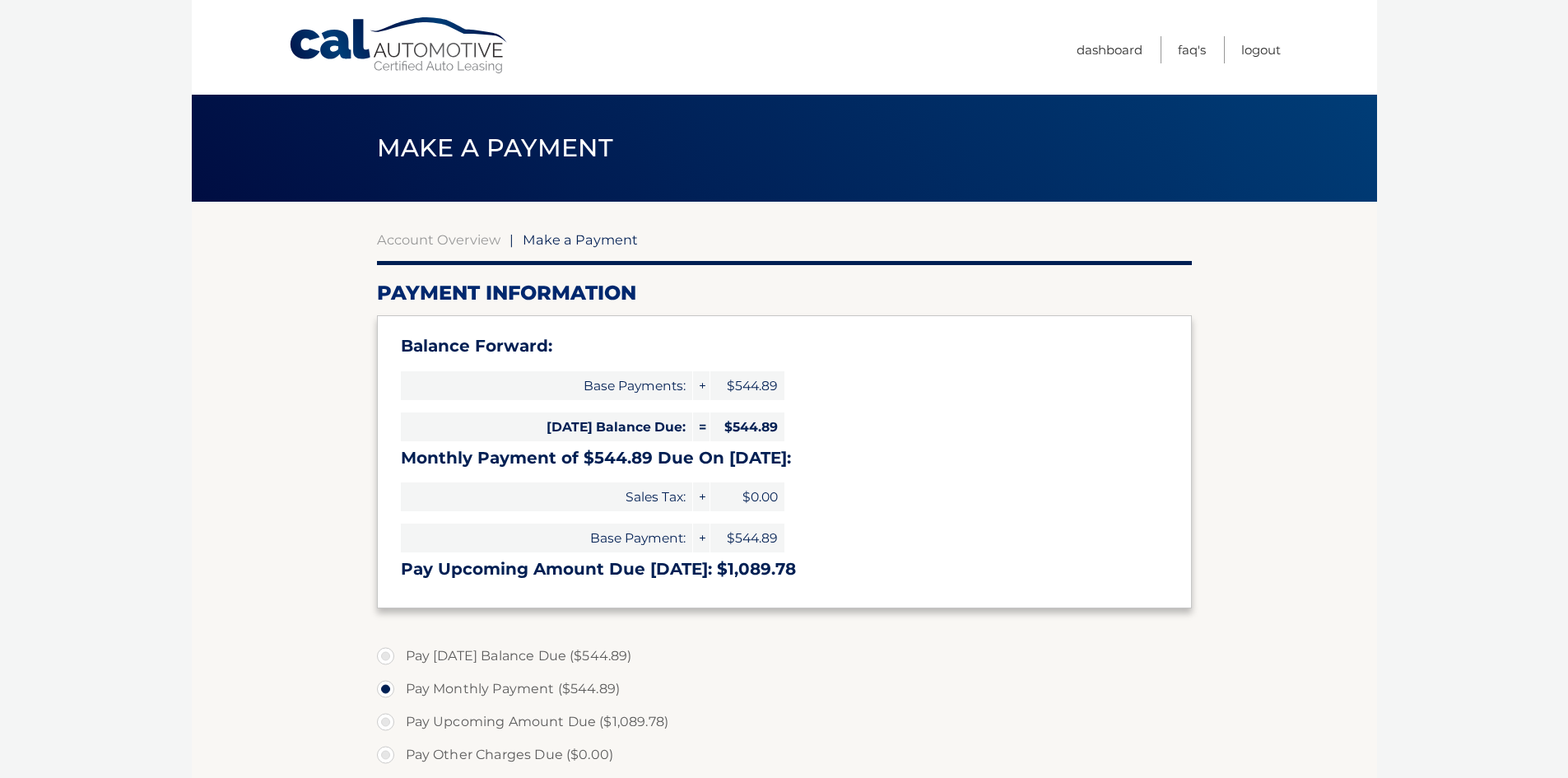
select select "NzljNDFjN2YtNzY4MS00MDljLWJiZjYtOTRkNzE5NDFhYjcx"
click at [387, 655] on label "Pay [DATE] Balance Due ($544.89)" at bounding box center [784, 655] width 814 height 33
click at [387, 655] on input "Pay [DATE] Balance Due ($544.89)" at bounding box center [392, 652] width 17 height 26
radio input "true"
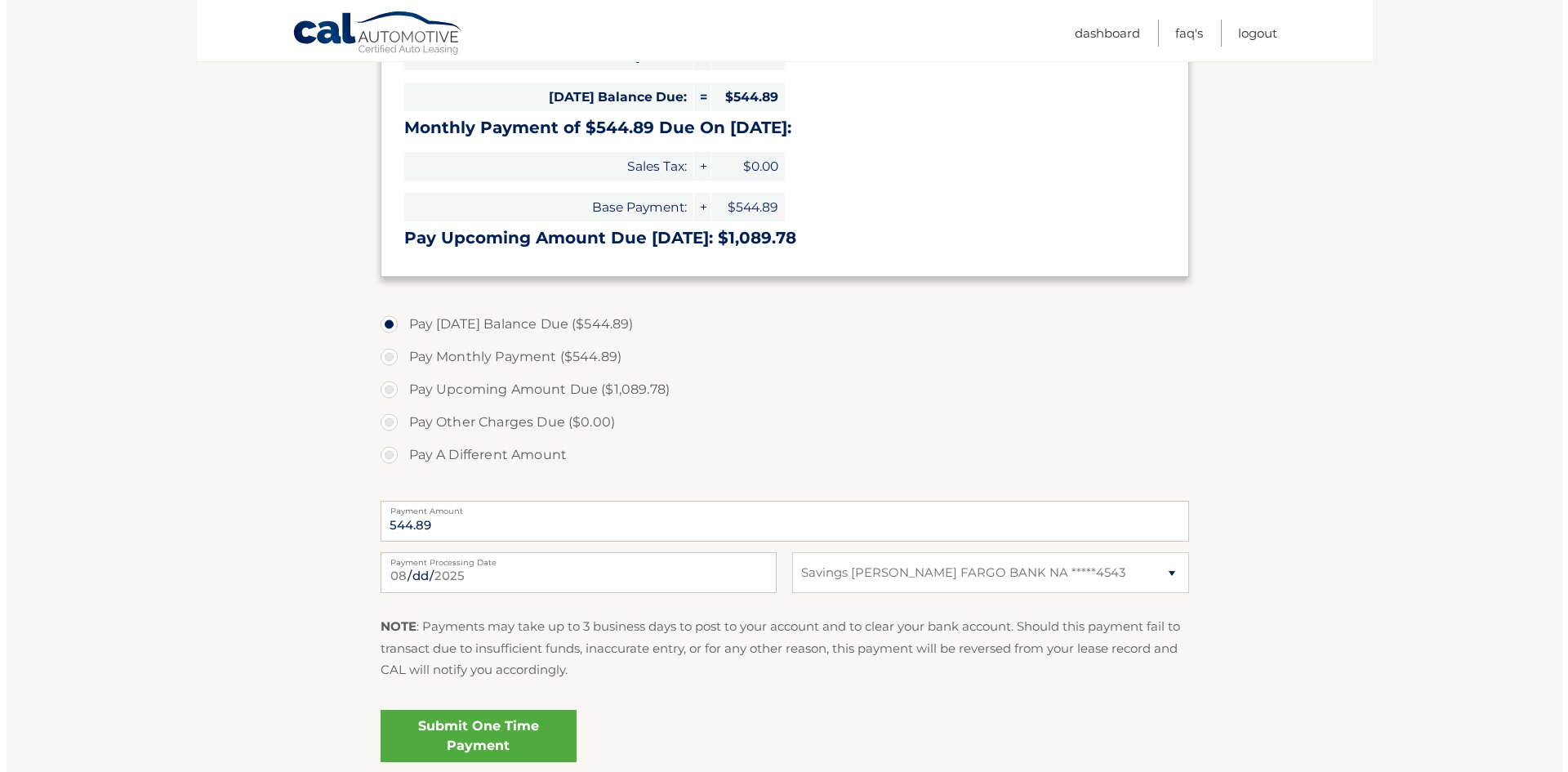
scroll to position [408, 0]
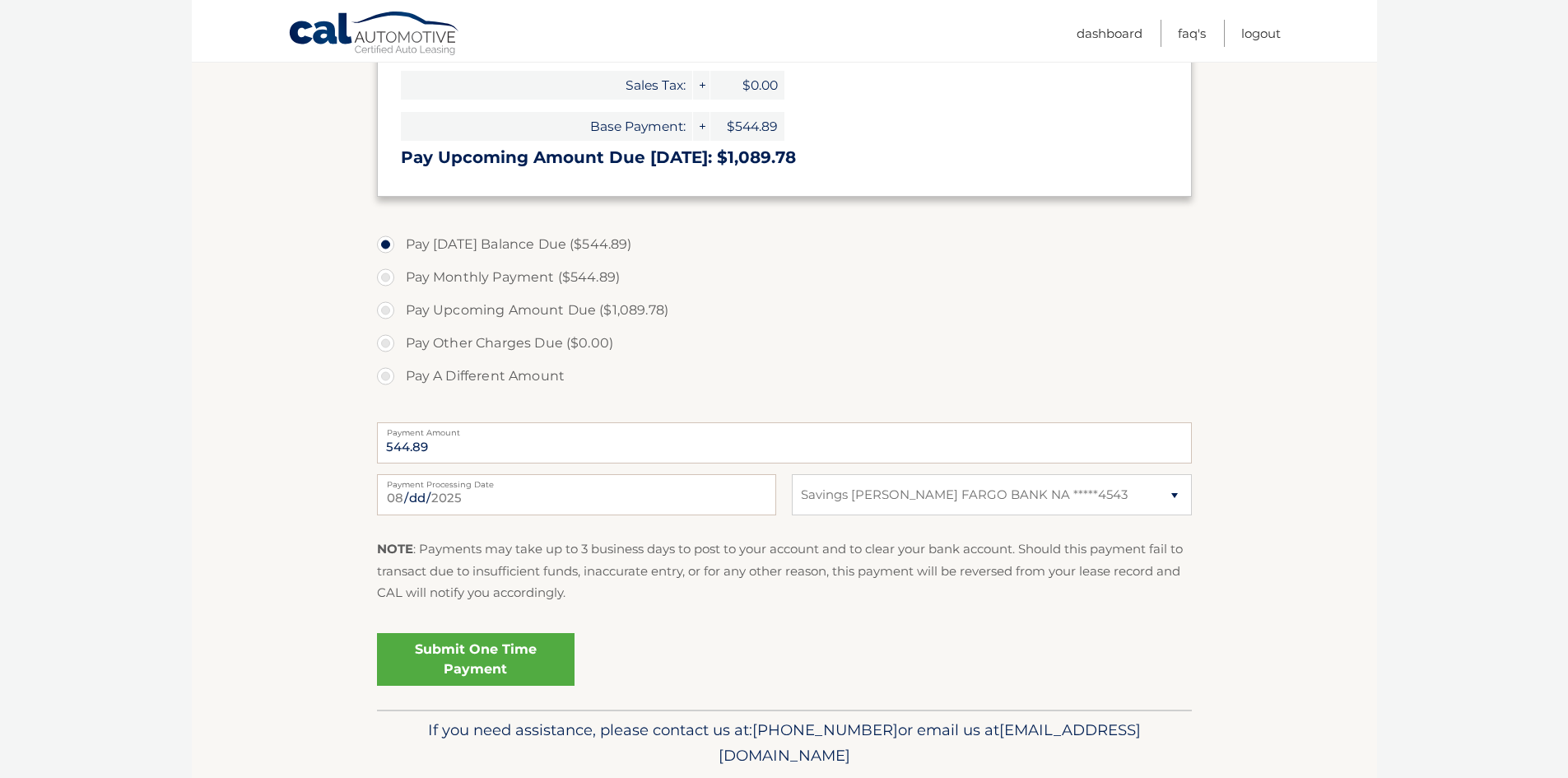
click at [464, 659] on link "Submit One Time Payment" at bounding box center [475, 659] width 198 height 52
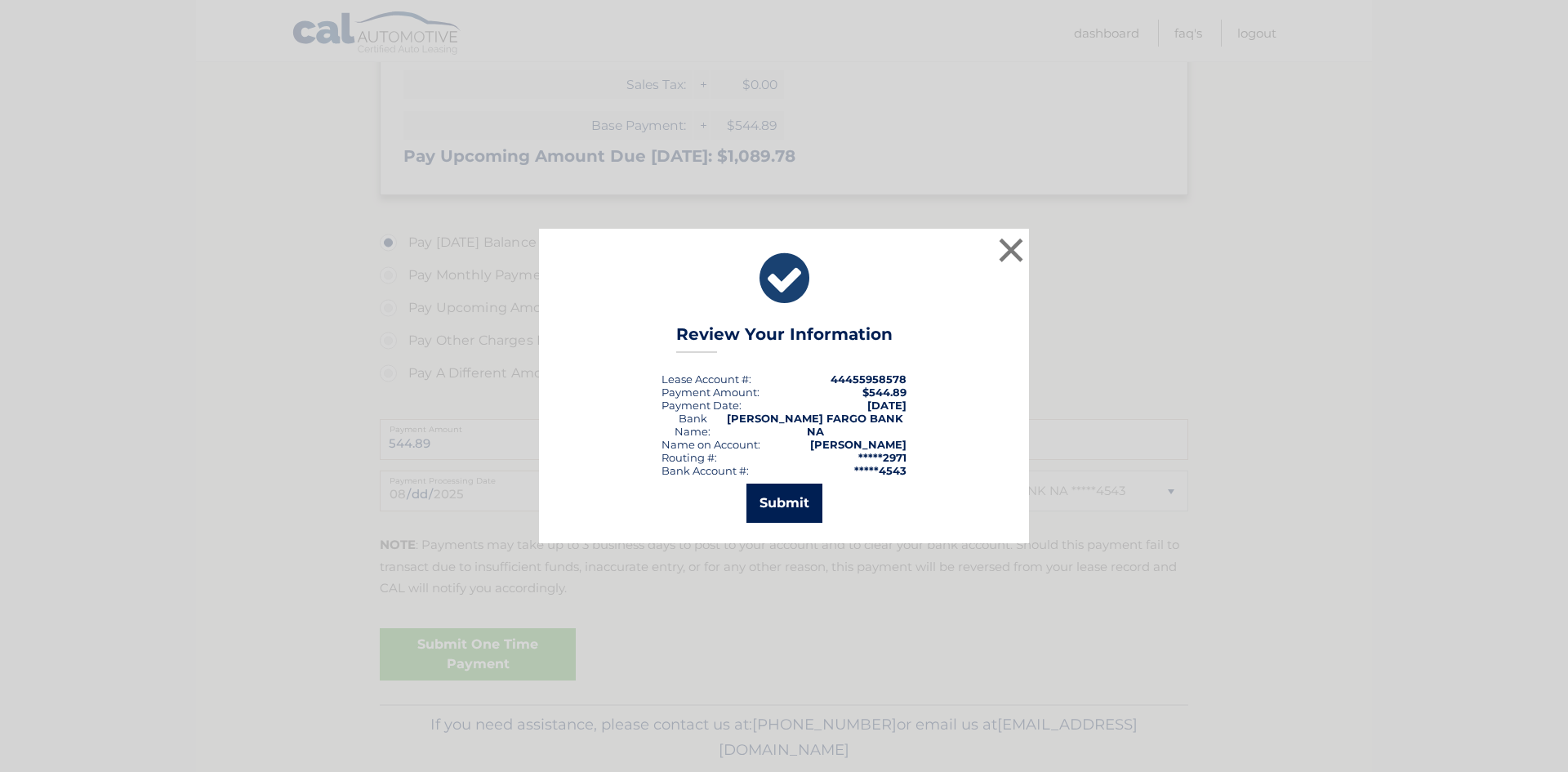
click at [792, 494] on button "Submit" at bounding box center [785, 503] width 76 height 39
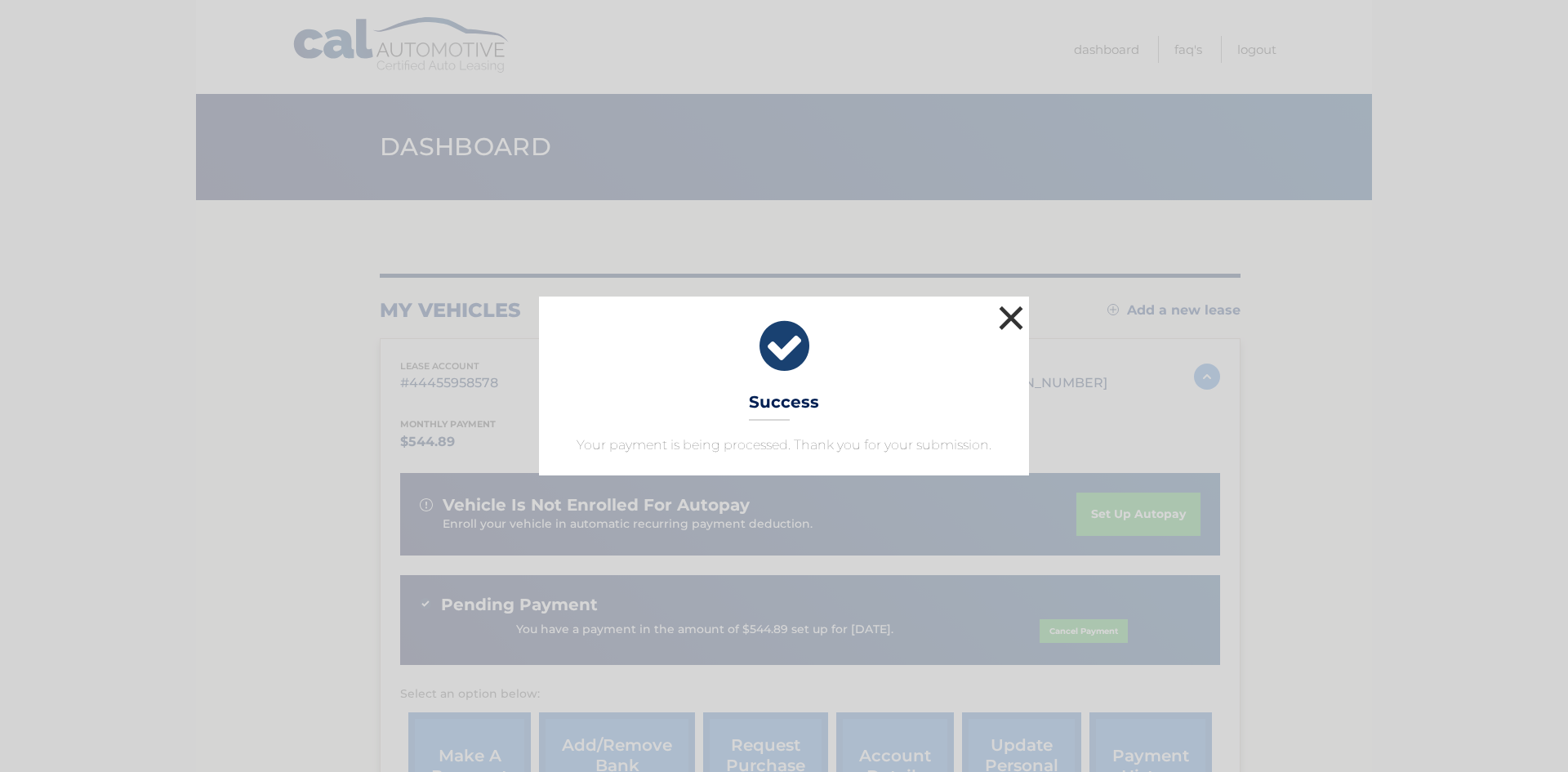
click at [1003, 318] on button "×" at bounding box center [1011, 317] width 33 height 33
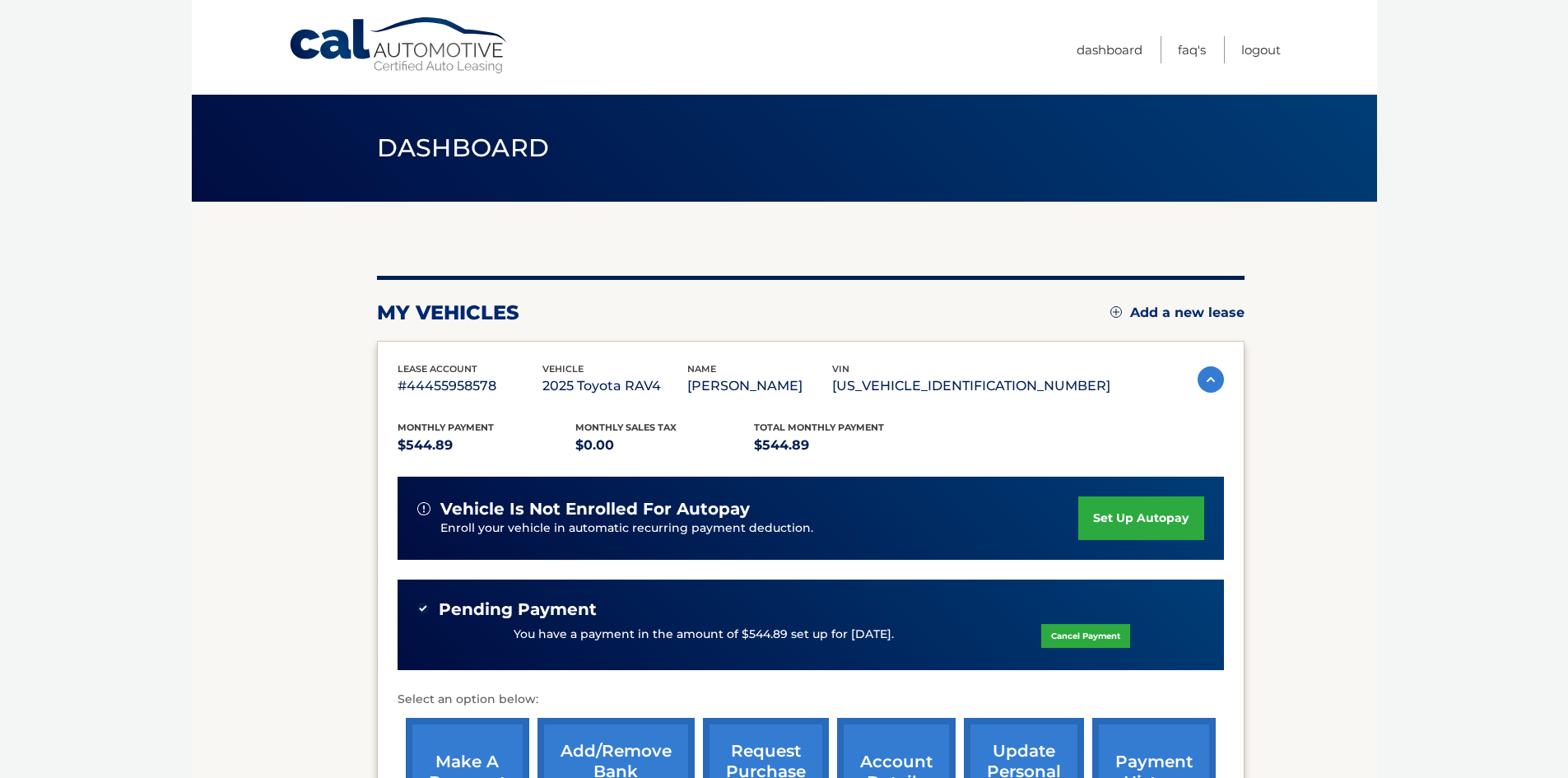
click at [1109, 521] on link "set up autopay" at bounding box center [1140, 518] width 125 height 44
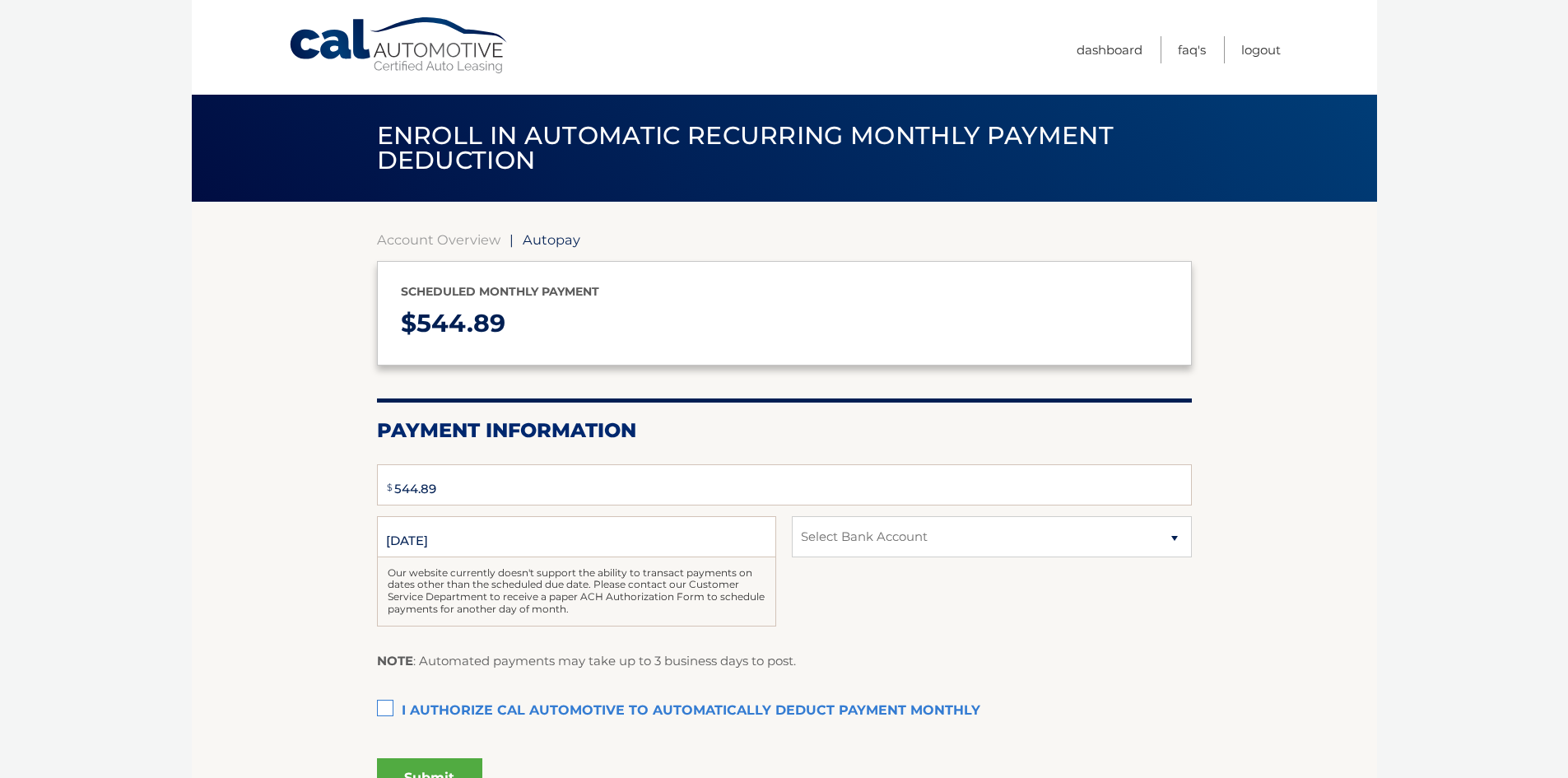
select select "NzljNDFjN2YtNzY4MS00MDljLWJiZjYtOTRkNzE5NDFhYjcx"
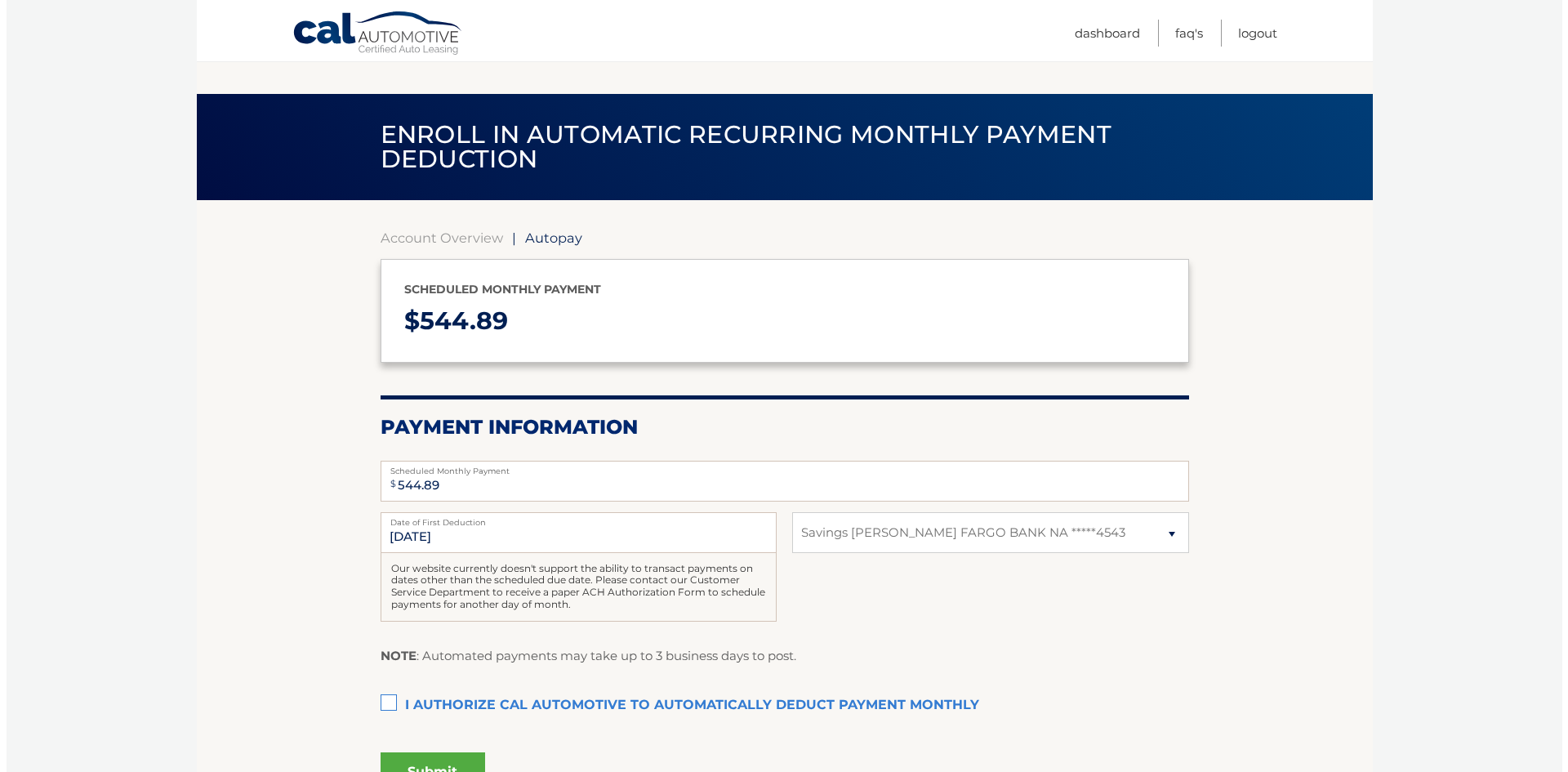
scroll to position [82, 0]
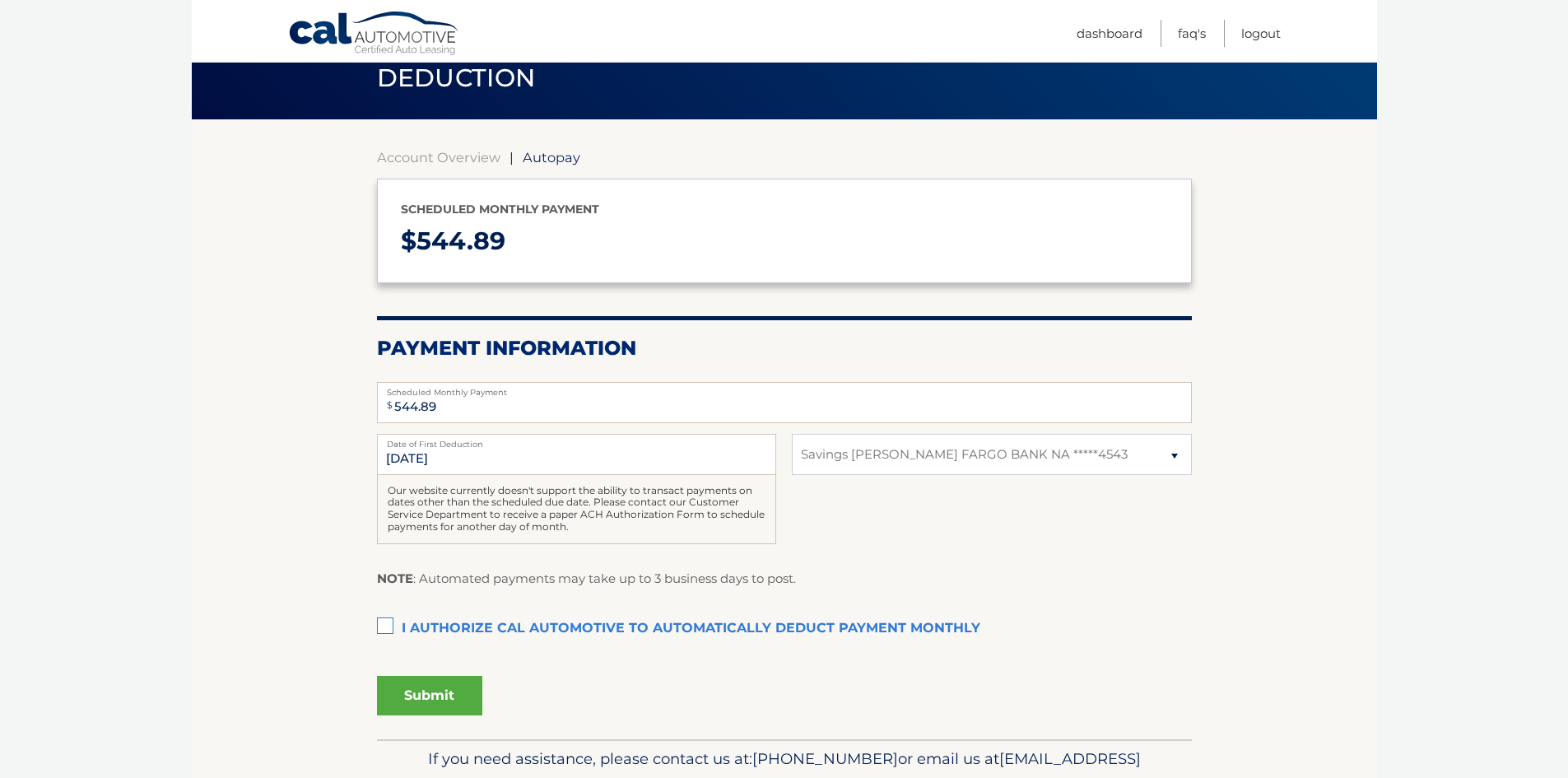
click at [390, 628] on label "I authorize cal automotive to automatically deduct payment monthly This checkbo…" at bounding box center [784, 628] width 814 height 33
click at [0, 0] on input "I authorize cal automotive to automatically deduct payment monthly This checkbo…" at bounding box center [0, 0] width 0 height 0
click at [432, 697] on button "Submit" at bounding box center [429, 696] width 105 height 39
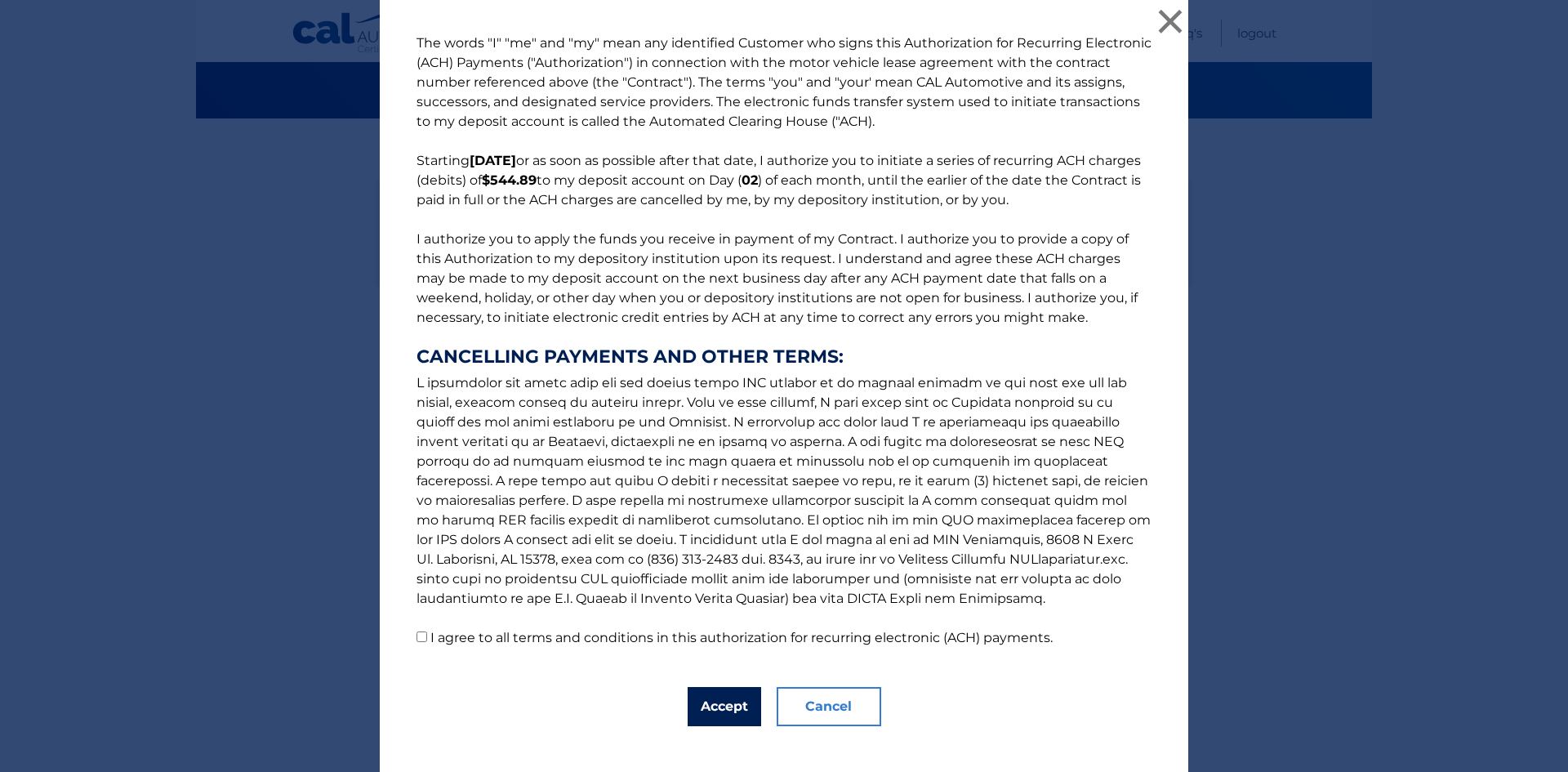
click at [718, 704] on button "Accept" at bounding box center [724, 707] width 73 height 39
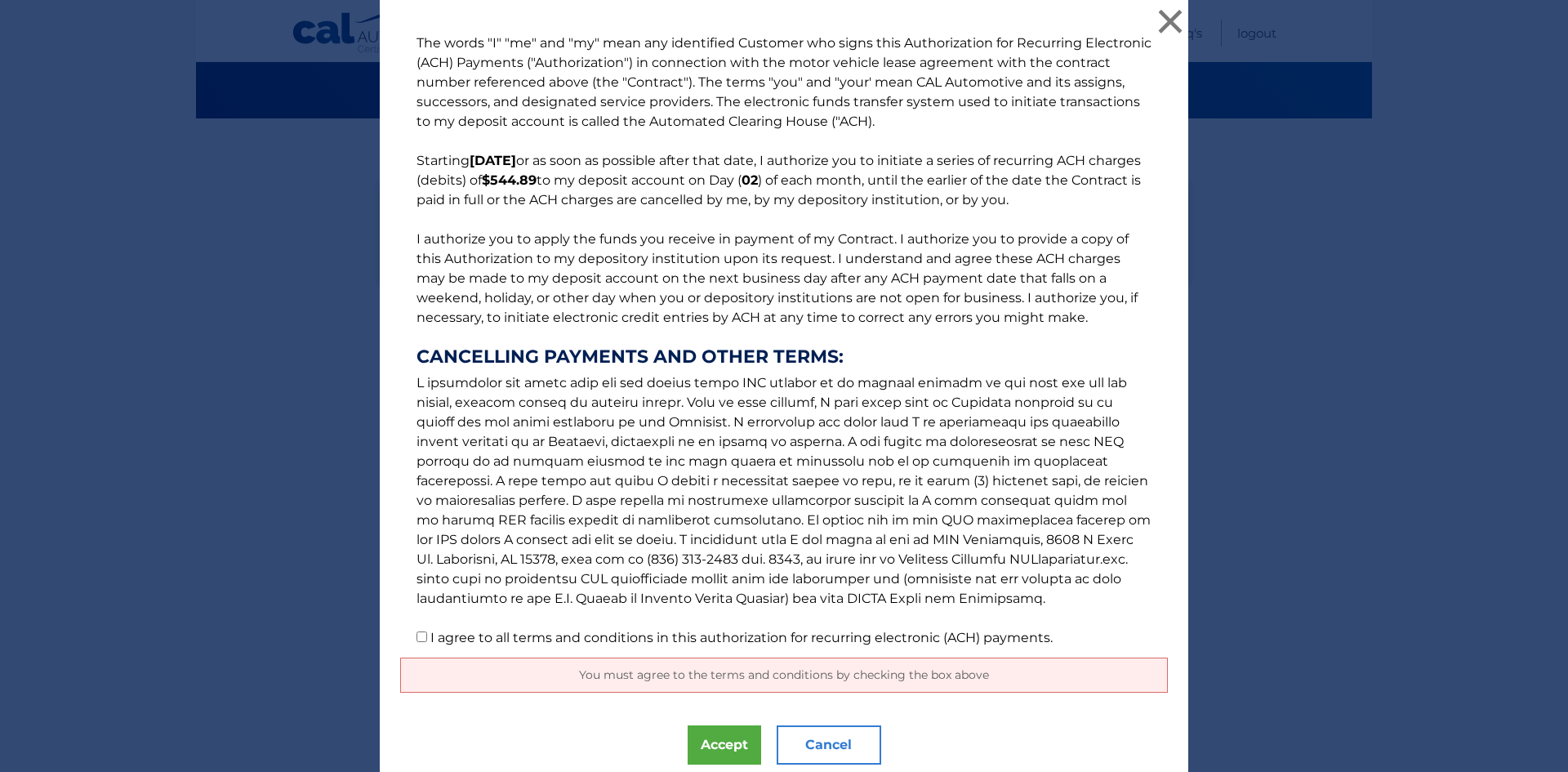
click at [417, 633] on input "I agree to all terms and conditions in this authorization for recurring electro…" at bounding box center [421, 636] width 10 height 10
checkbox input "true"
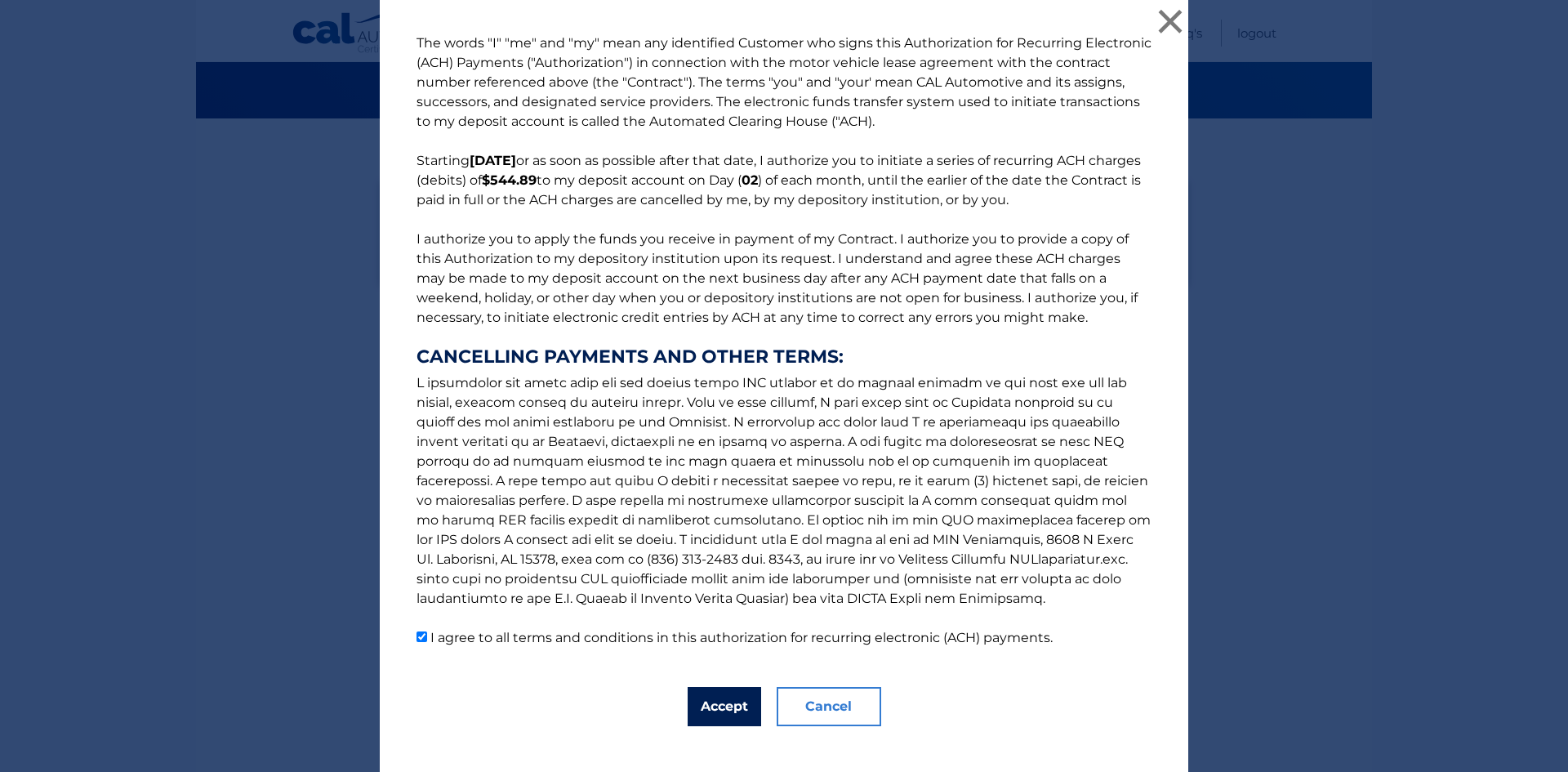
click at [731, 705] on button "Accept" at bounding box center [724, 707] width 73 height 39
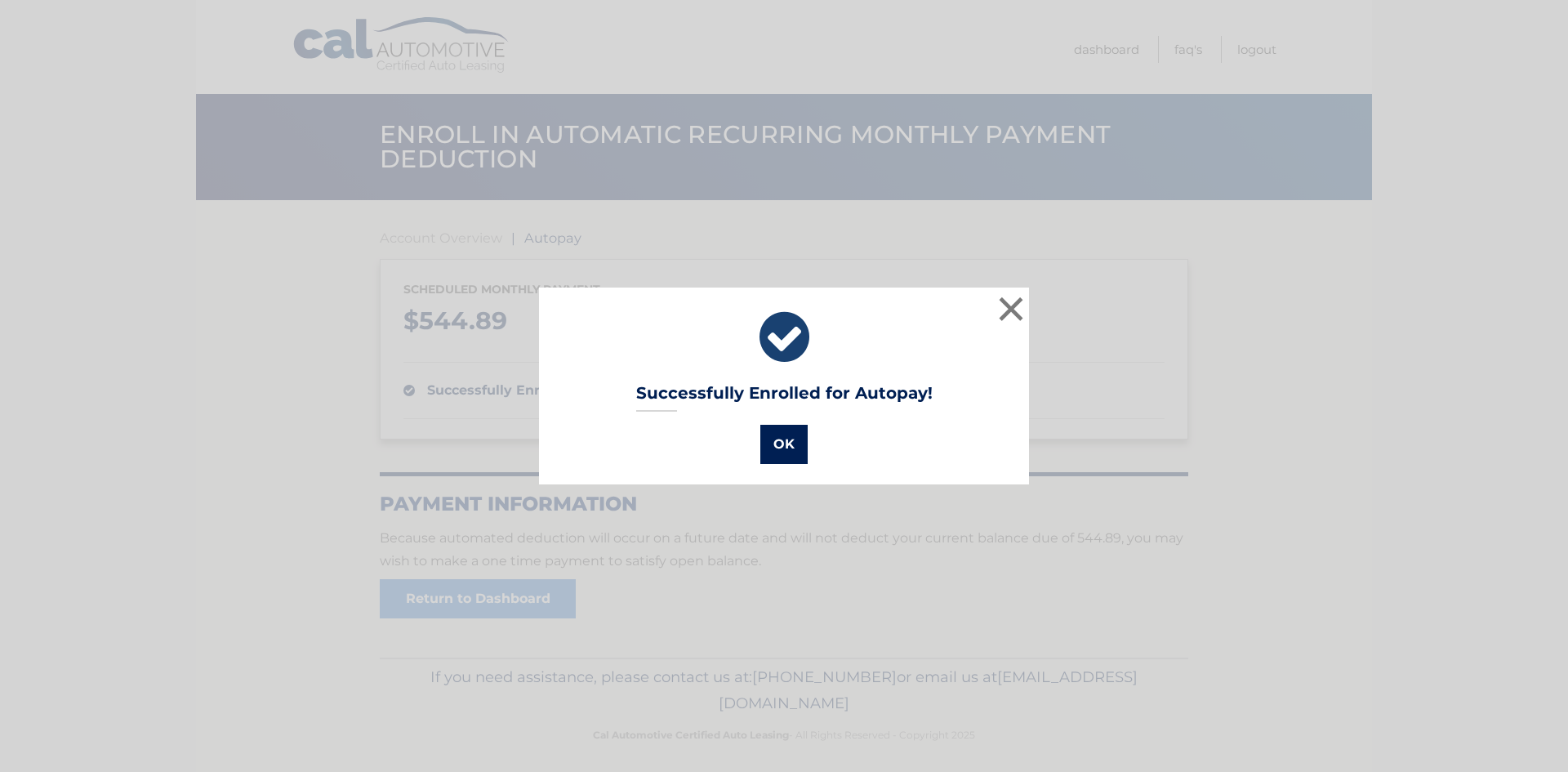
click at [778, 435] on button "OK" at bounding box center [784, 445] width 47 height 39
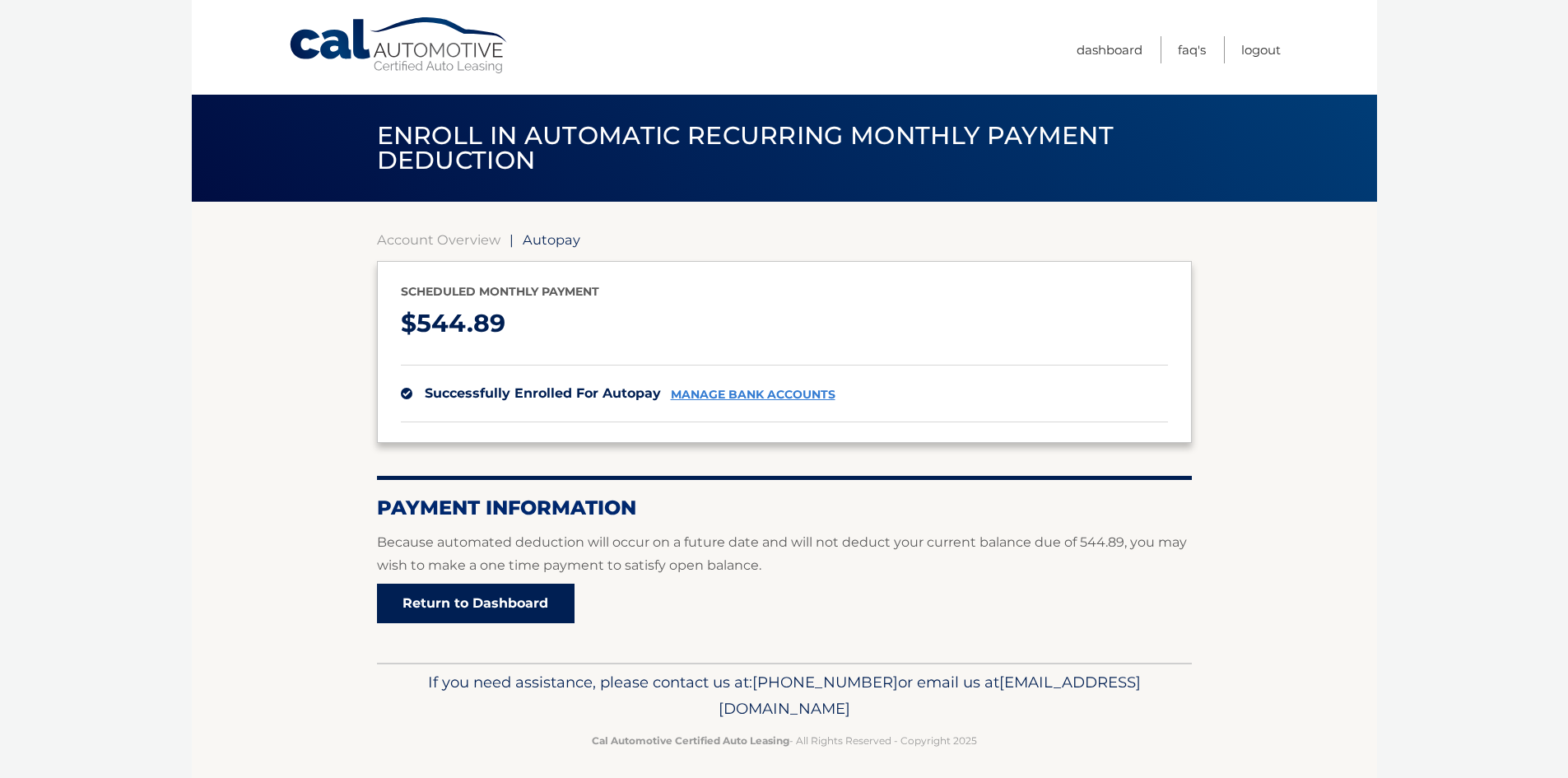
click at [457, 605] on link "Return to Dashboard" at bounding box center [475, 604] width 198 height 39
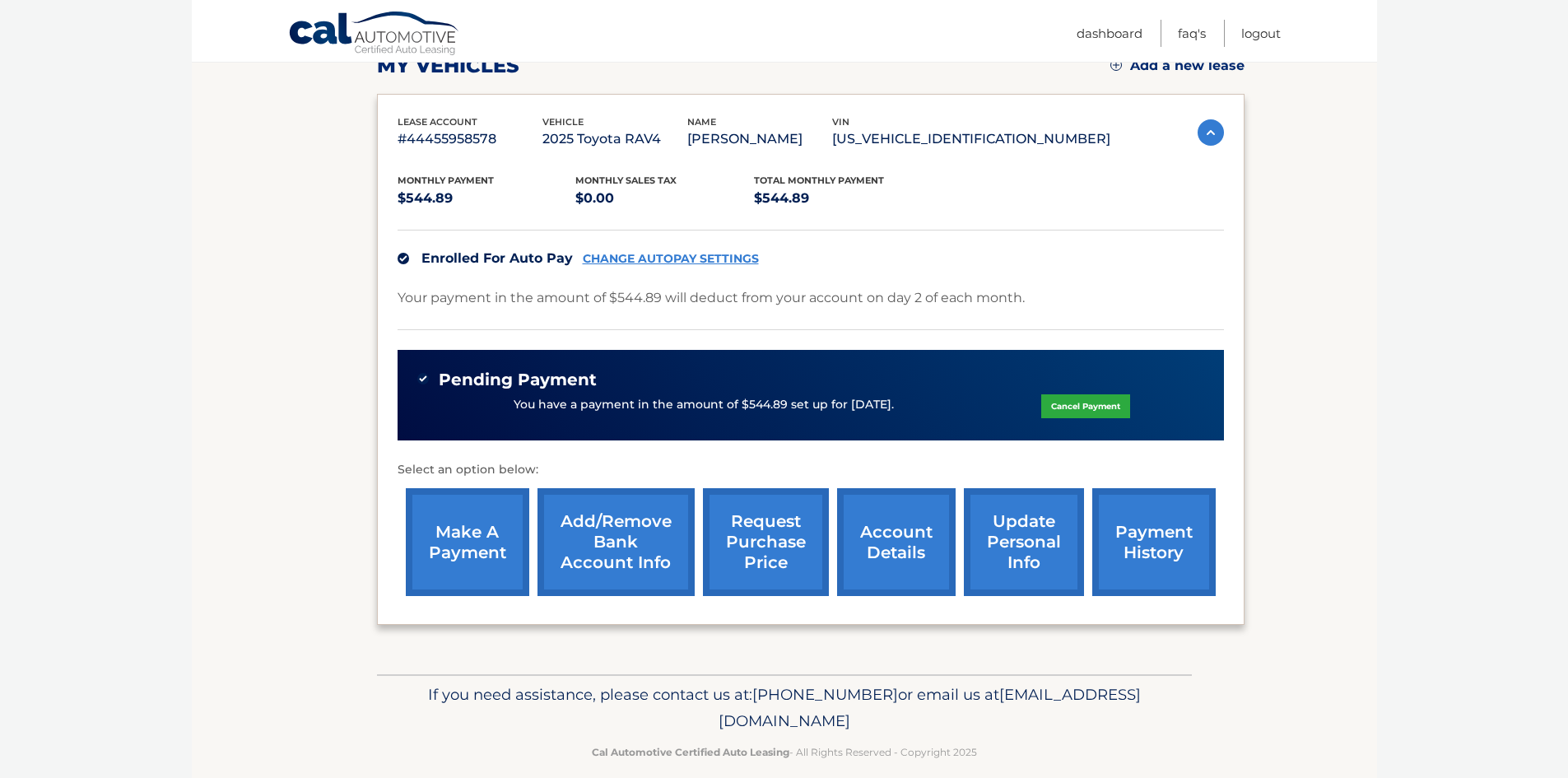
scroll to position [268, 0]
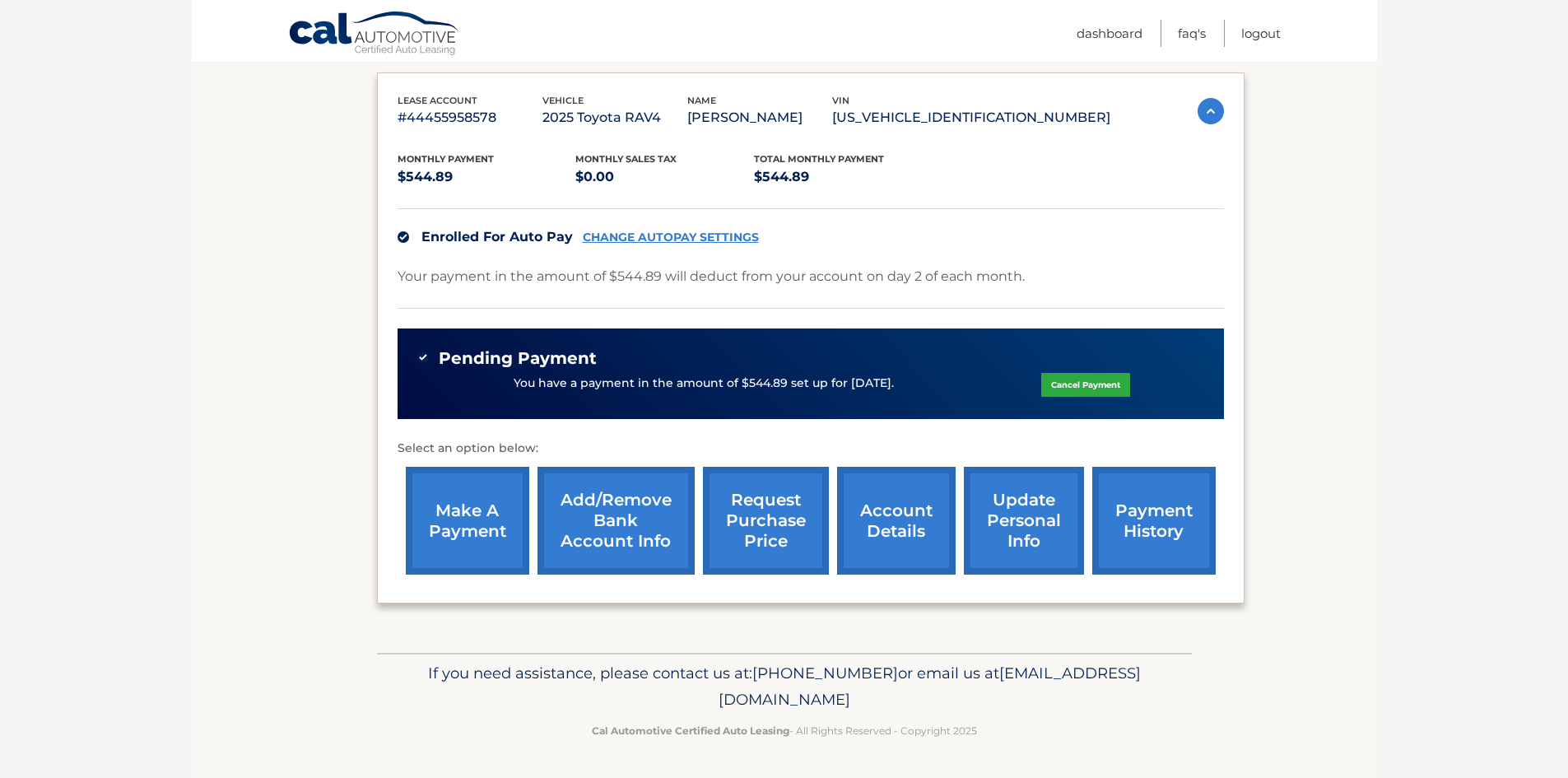
click at [486, 516] on link "make a payment" at bounding box center [468, 520] width 124 height 108
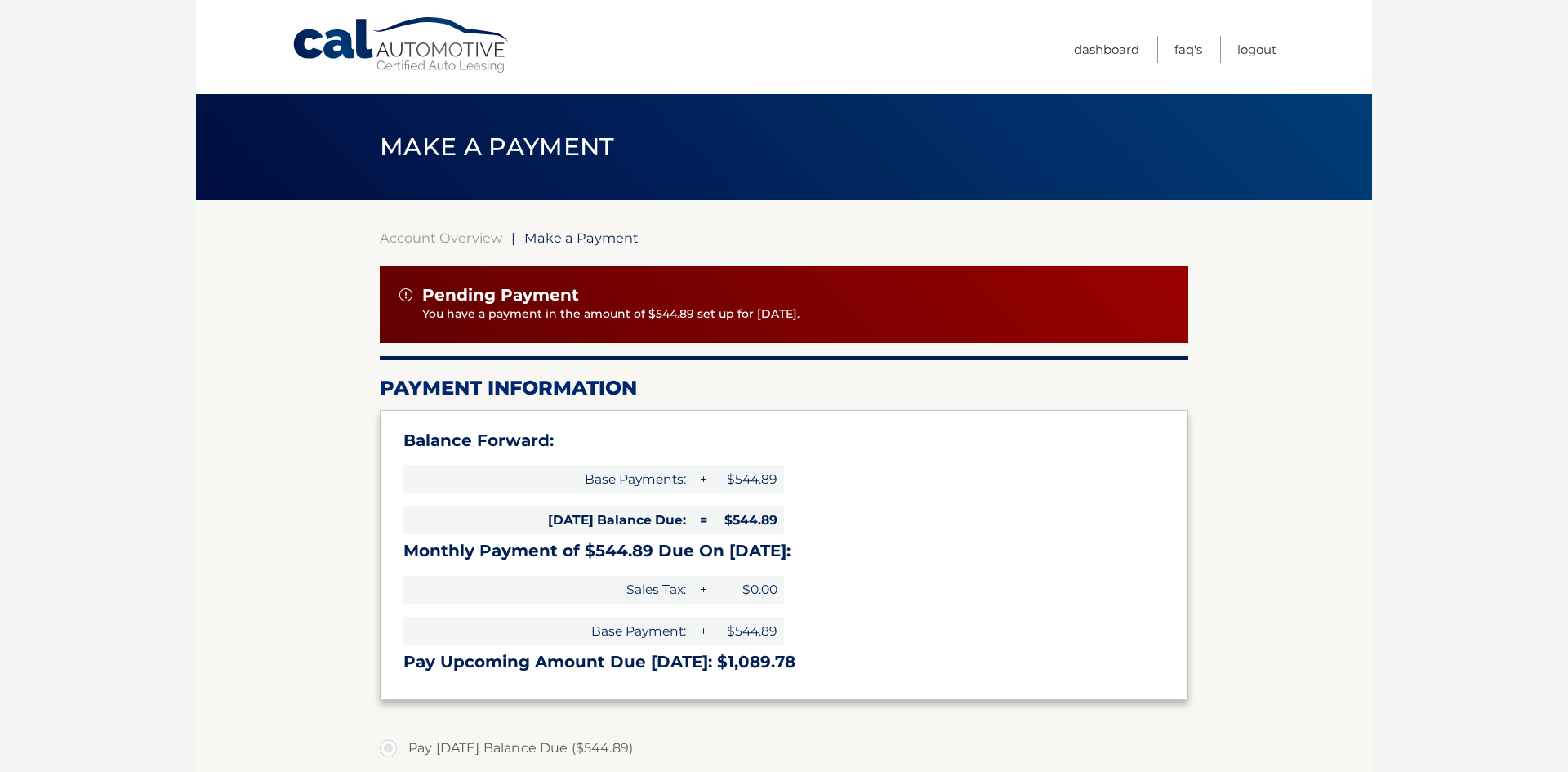
select select "NzljNDFjN2YtNzY4MS00MDljLWJiZjYtOTRkNzE5NDFhYjcx"
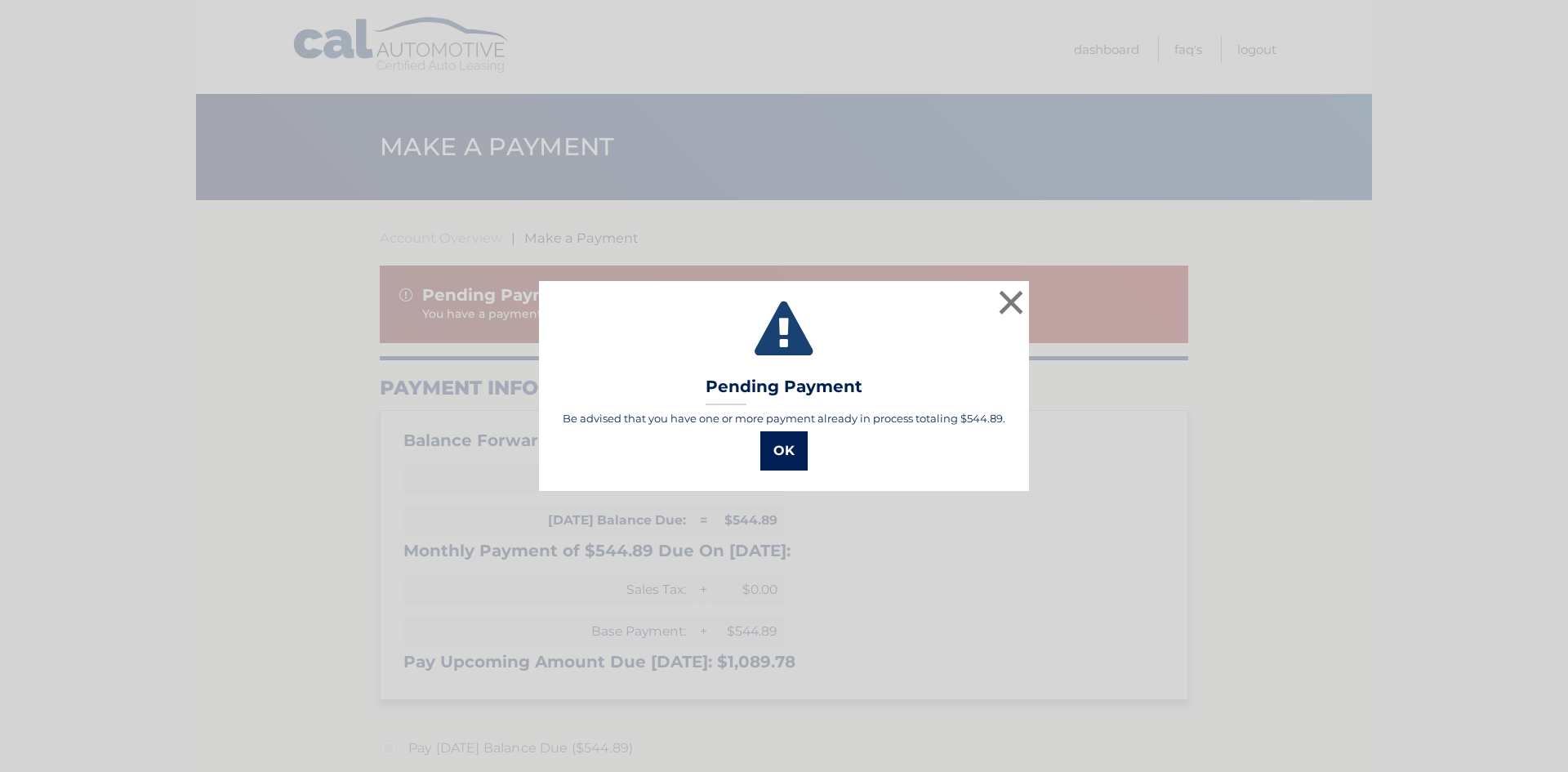
click at [777, 455] on button "OK" at bounding box center [784, 451] width 47 height 39
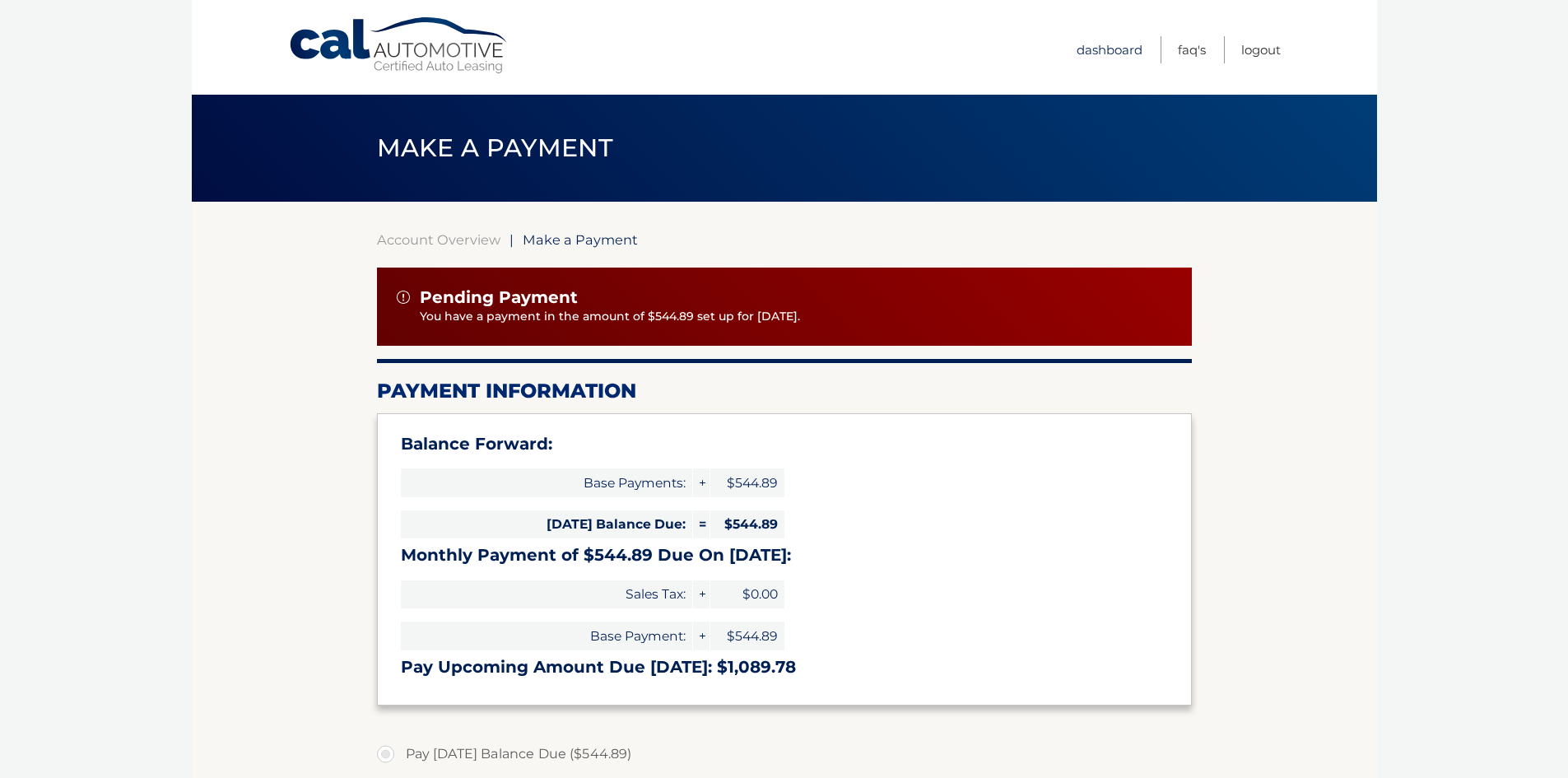
click at [1105, 44] on link "Dashboard" at bounding box center [1110, 50] width 66 height 27
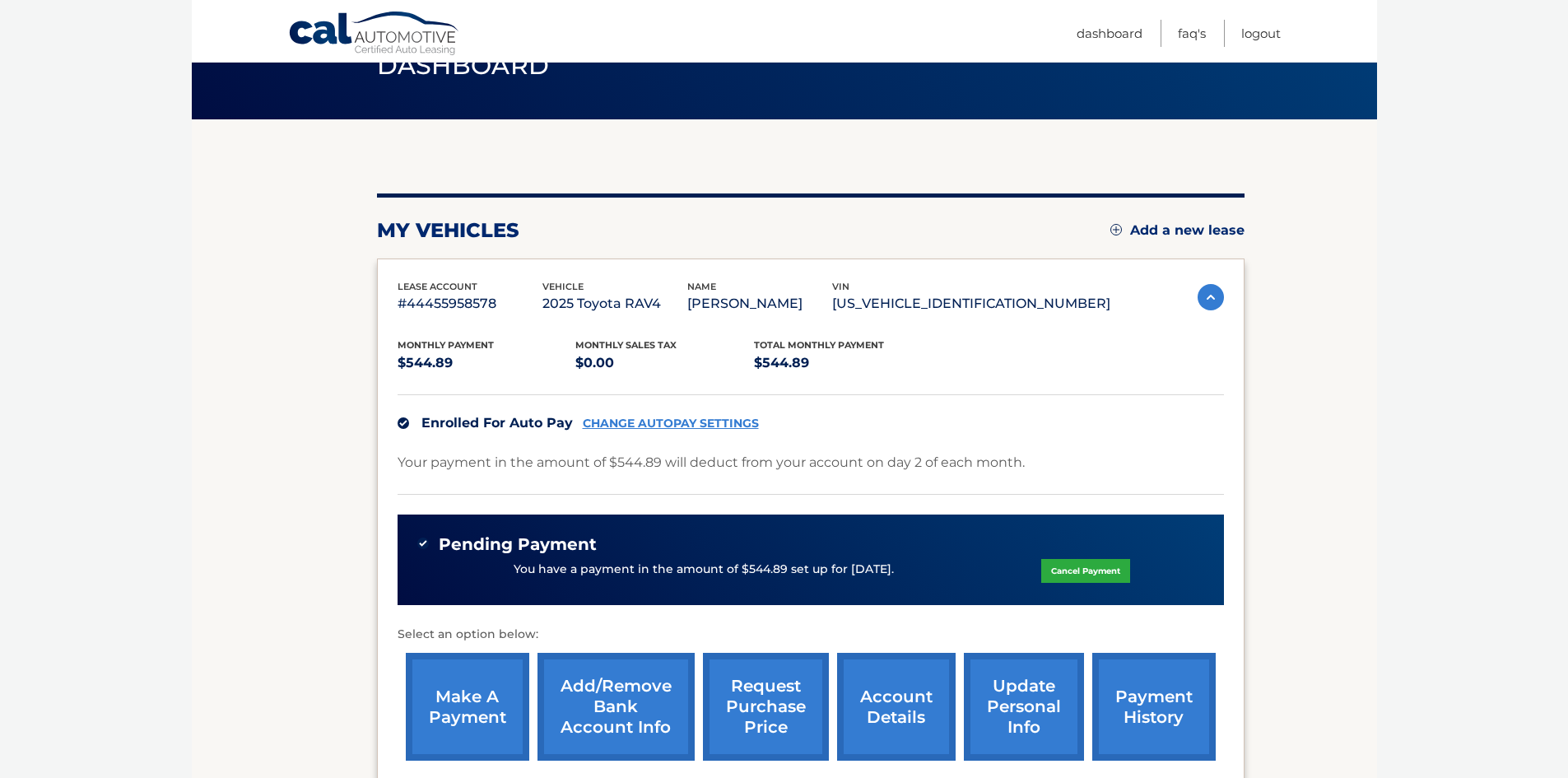
scroll to position [165, 0]
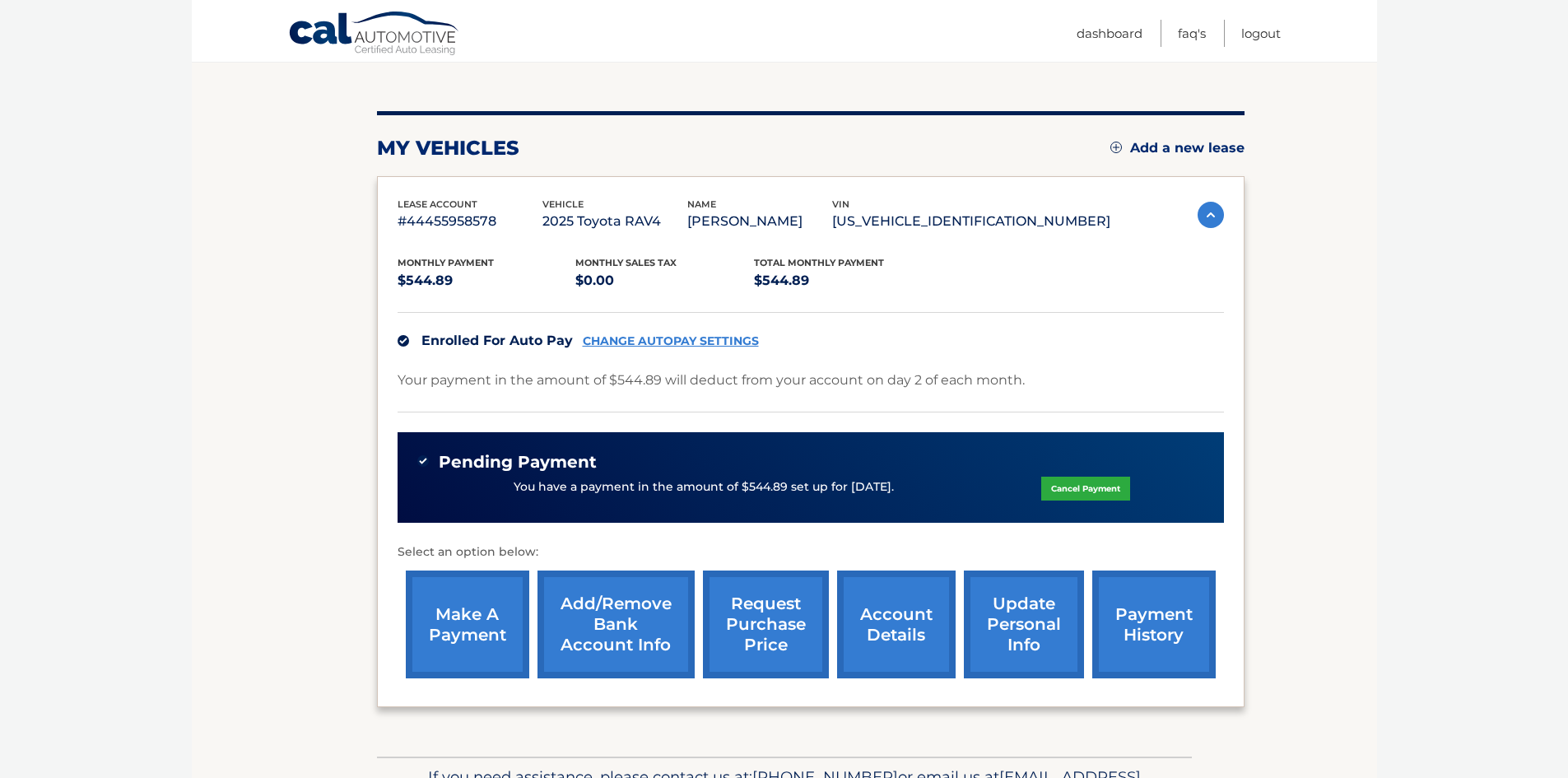
click at [890, 627] on link "account details" at bounding box center [896, 624] width 118 height 108
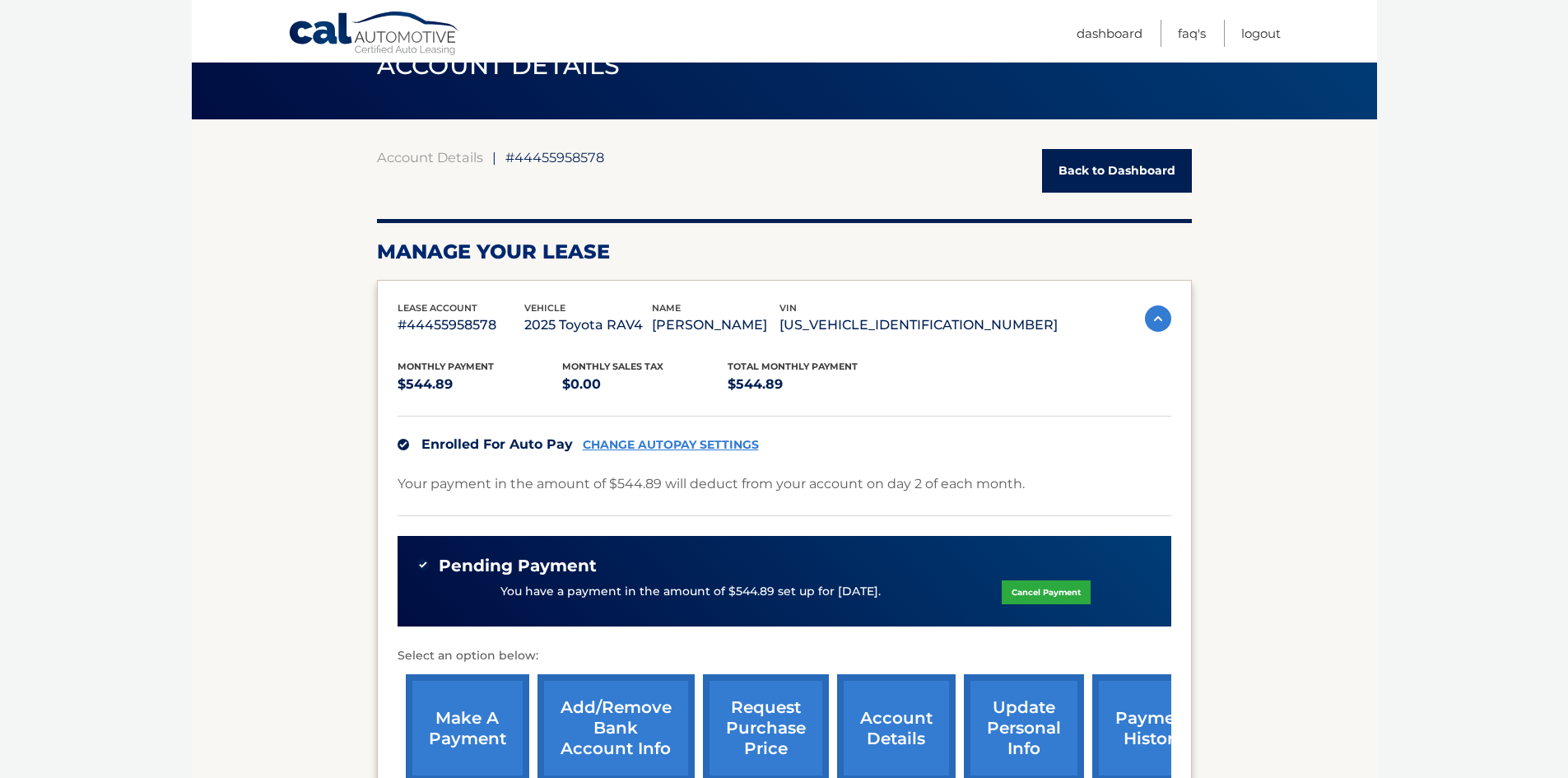
scroll to position [165, 0]
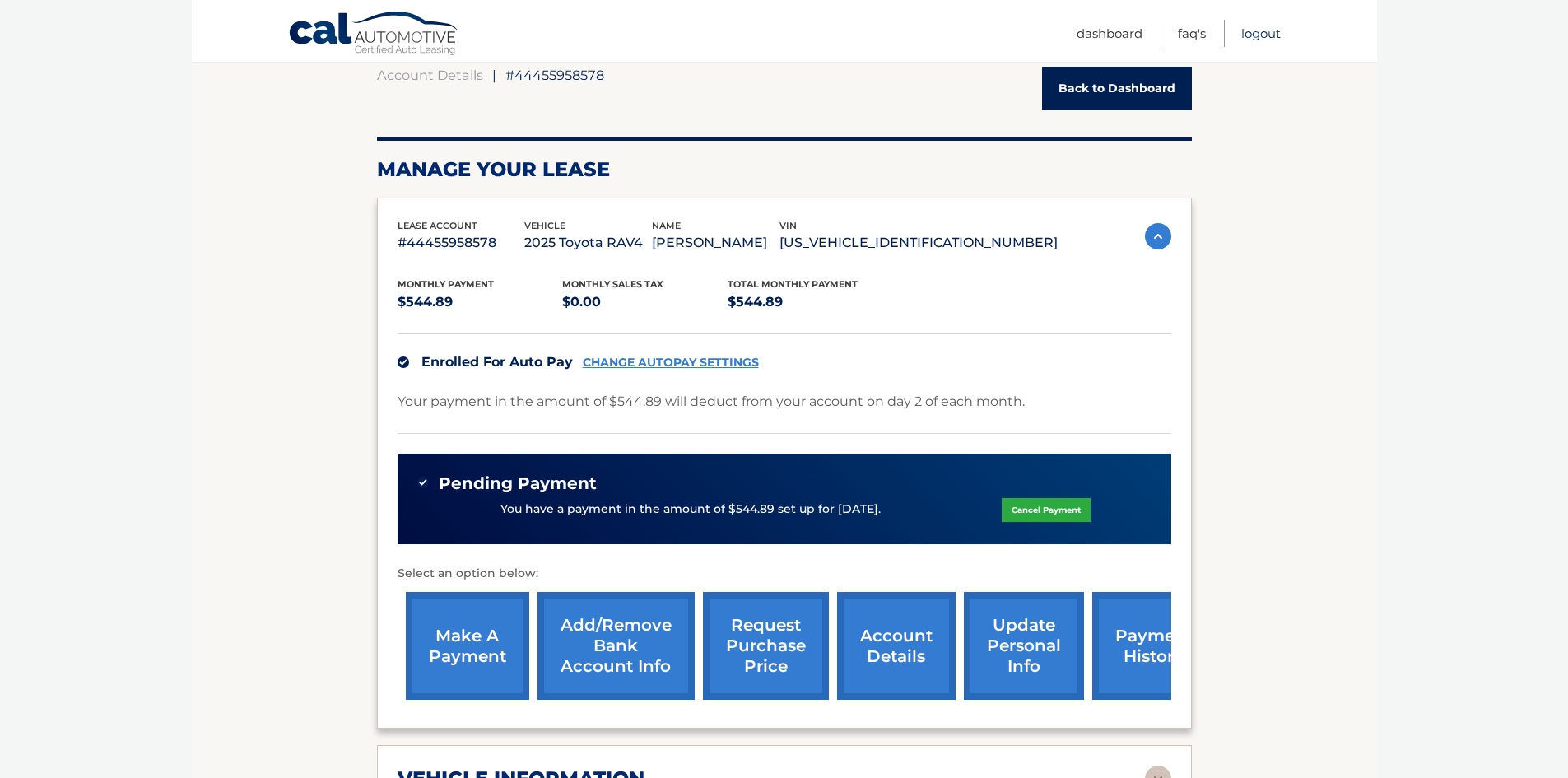
click at [1267, 37] on link "Logout" at bounding box center [1261, 33] width 39 height 27
